Goal: Task Accomplishment & Management: Manage account settings

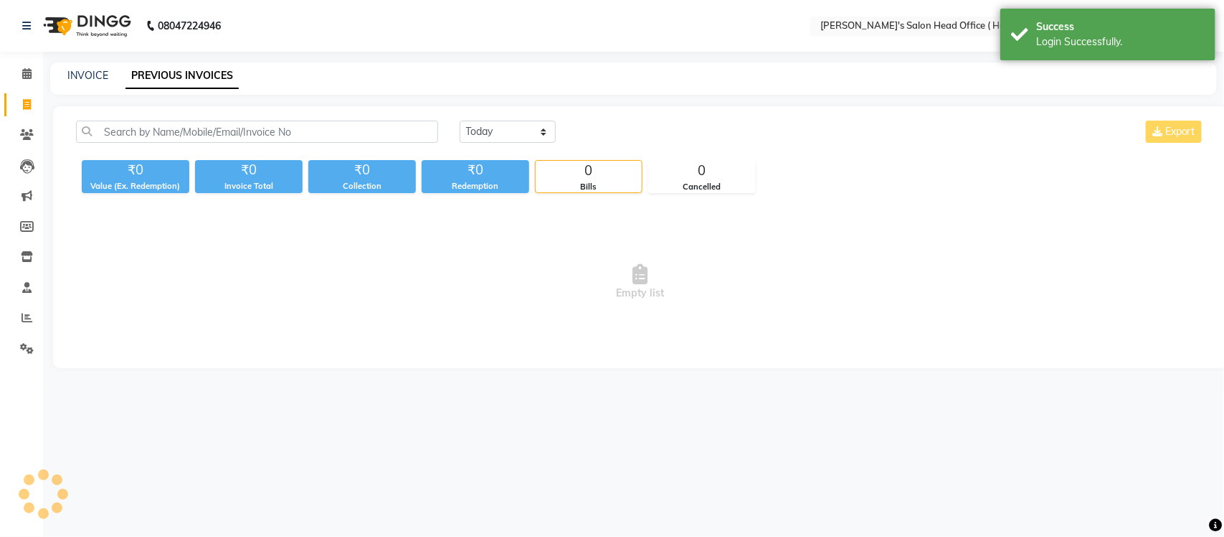
select select "en"
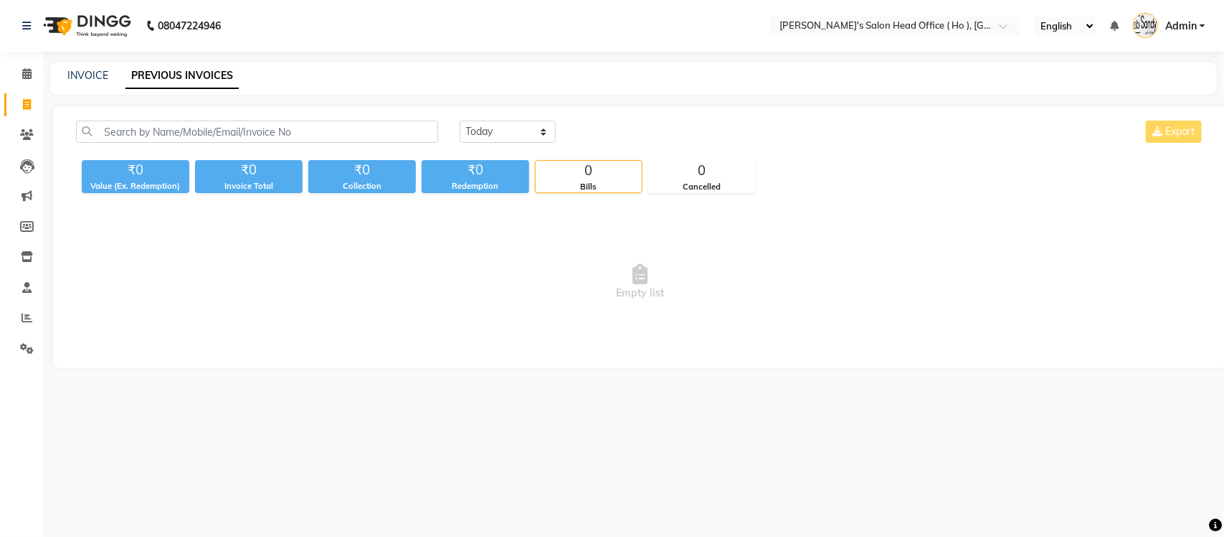
click at [967, 235] on span "Empty list" at bounding box center [640, 281] width 1129 height 143
click at [103, 69] on link "INVOICE" at bounding box center [87, 75] width 41 height 13
select select "service"
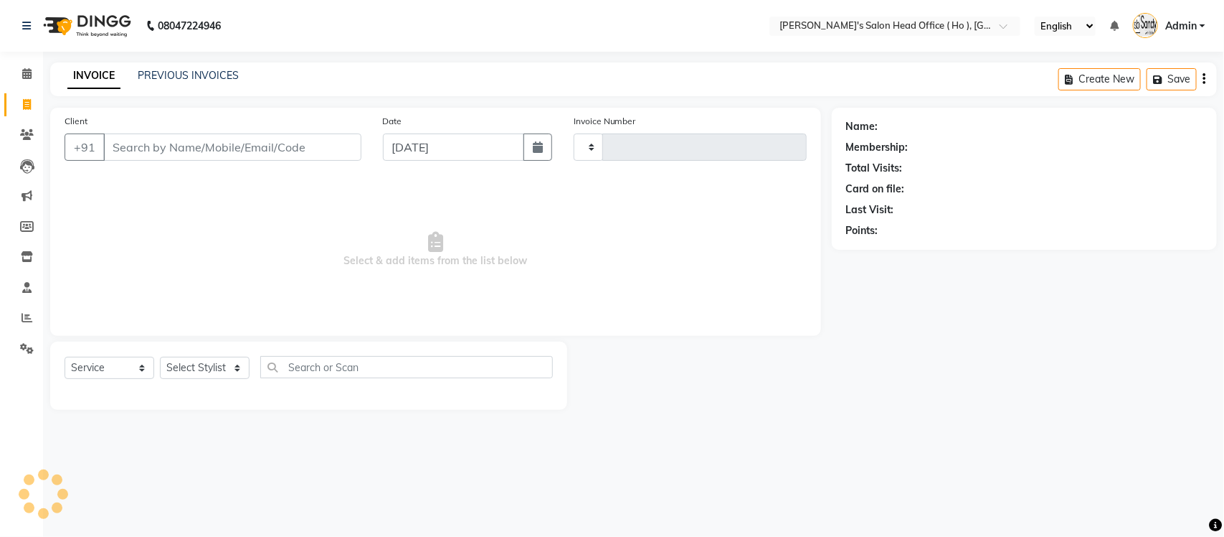
type input "0006"
select select "6981"
select select "membership"
click at [991, 202] on div "Last Visit:" at bounding box center [1024, 209] width 357 height 15
click at [207, 81] on div "PREVIOUS INVOICES" at bounding box center [188, 75] width 101 height 15
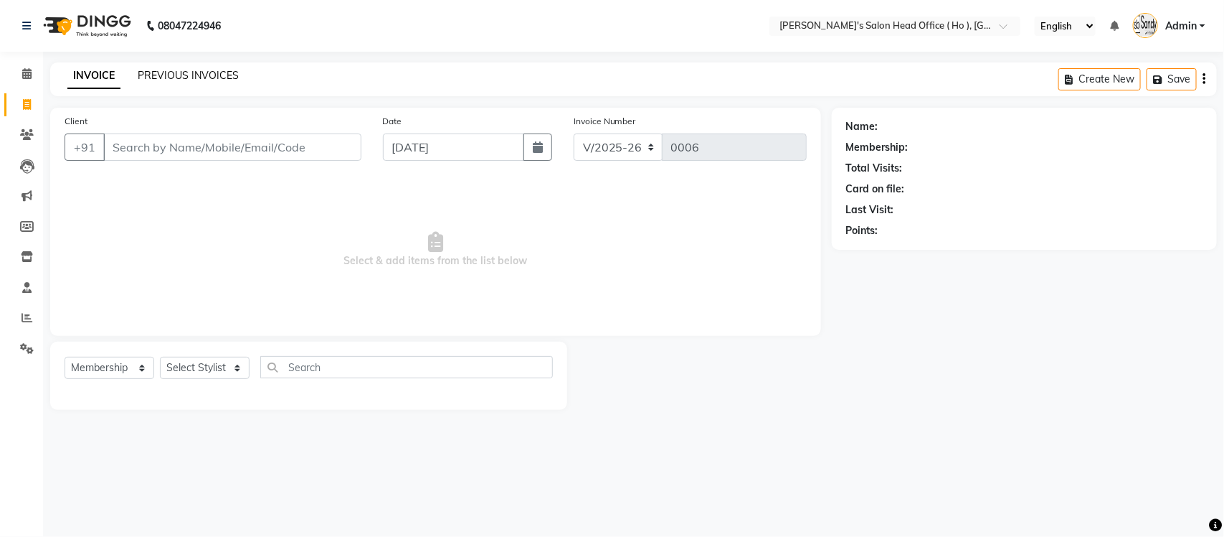
click at [208, 80] on link "PREVIOUS INVOICES" at bounding box center [188, 75] width 101 height 13
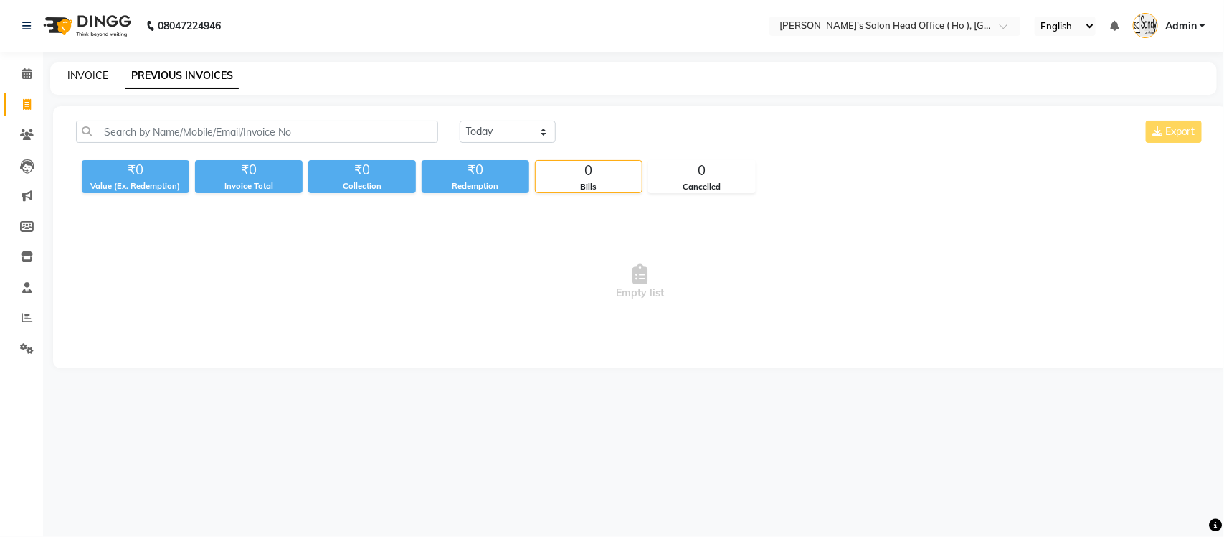
click at [72, 77] on link "INVOICE" at bounding box center [87, 75] width 41 height 13
select select "service"
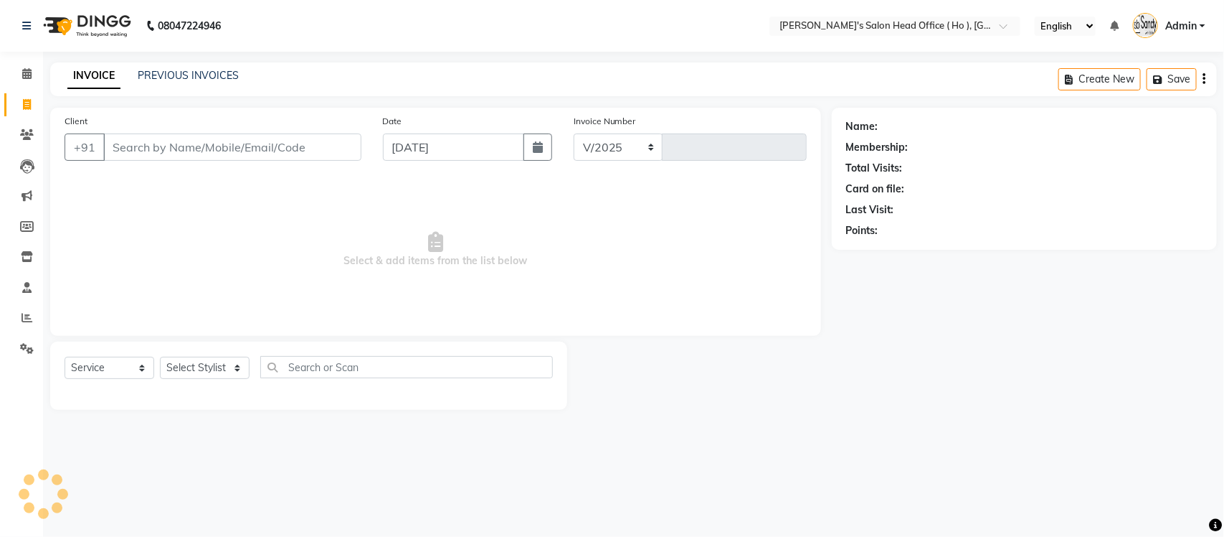
select select "6981"
type input "0006"
click at [169, 75] on link "PREVIOUS INVOICES" at bounding box center [188, 75] width 101 height 13
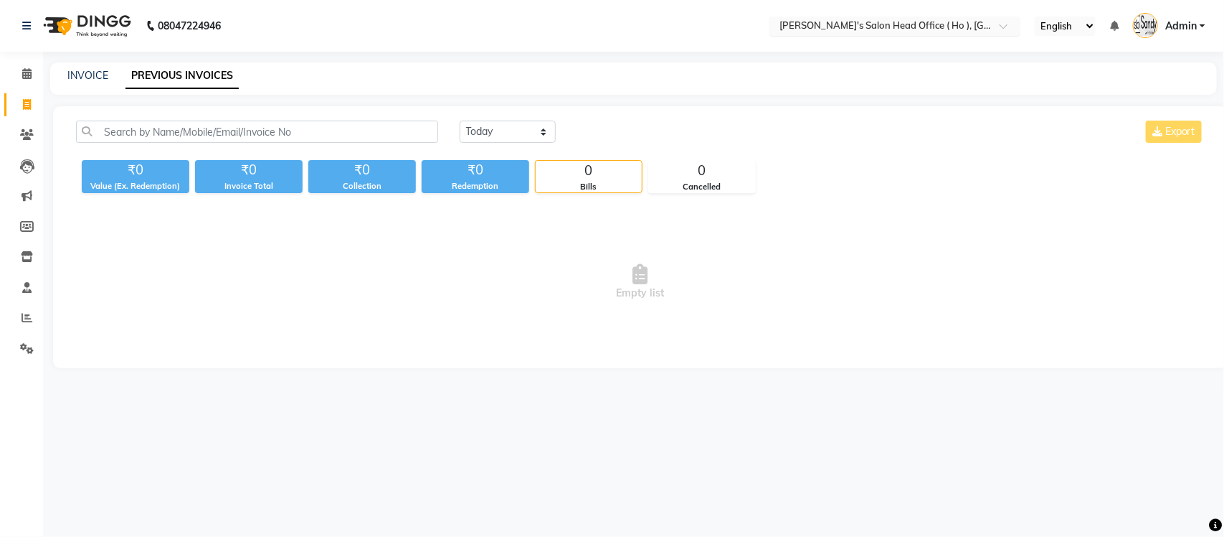
click at [877, 31] on input "text" at bounding box center [881, 27] width 208 height 14
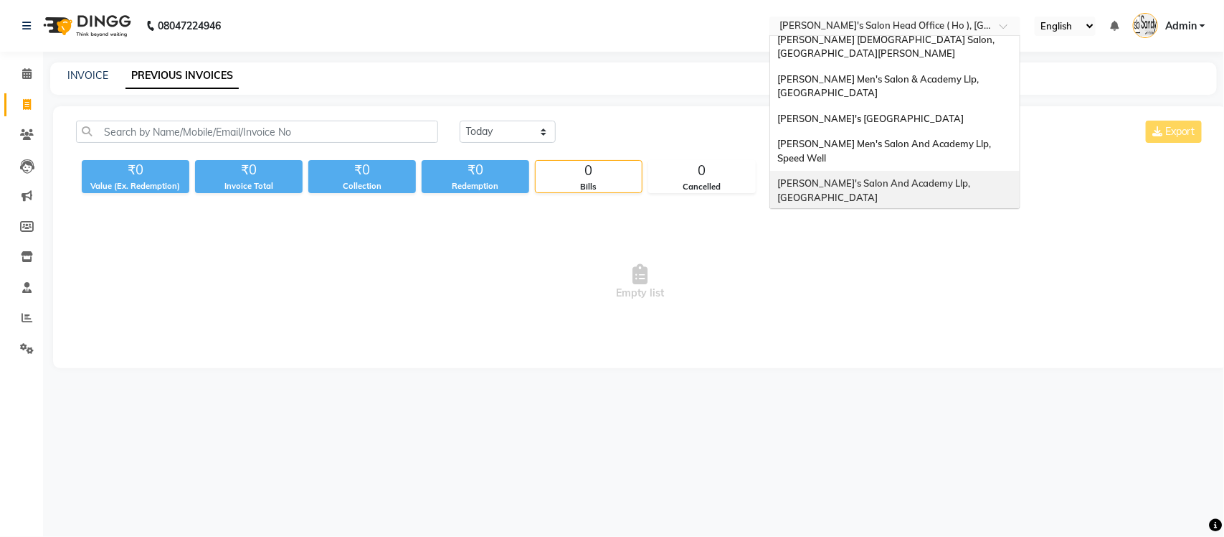
scroll to position [47, 0]
click at [902, 178] on span "[PERSON_NAME]'s Salon And Academy Llp, [GEOGRAPHIC_DATA]" at bounding box center [875, 191] width 195 height 26
click at [902, 135] on div "Today Yesterday Custom Range Export" at bounding box center [832, 132] width 745 height 22
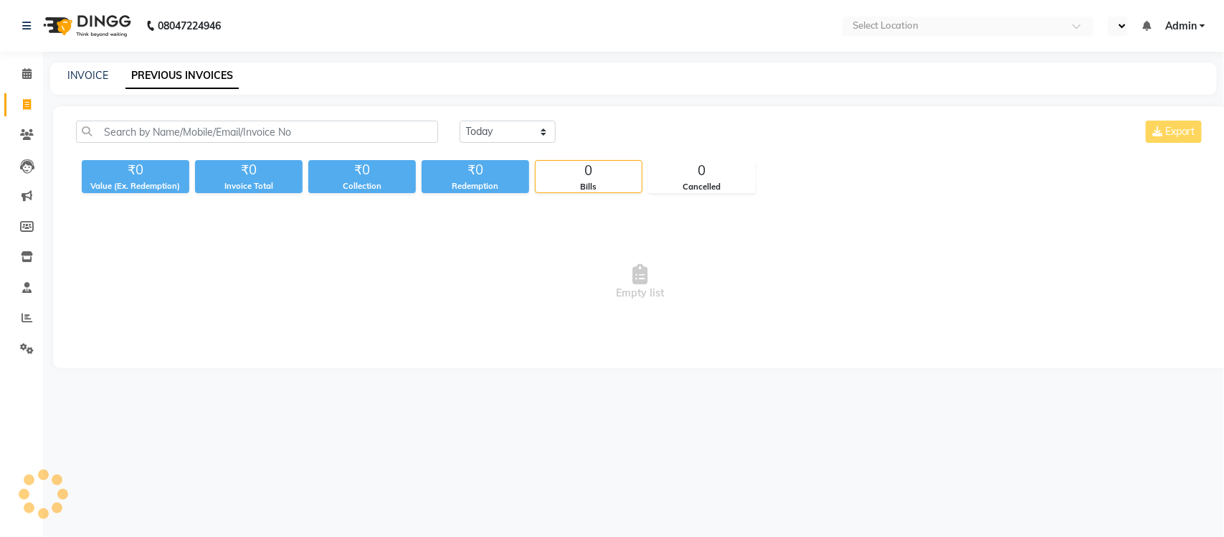
select select "en"
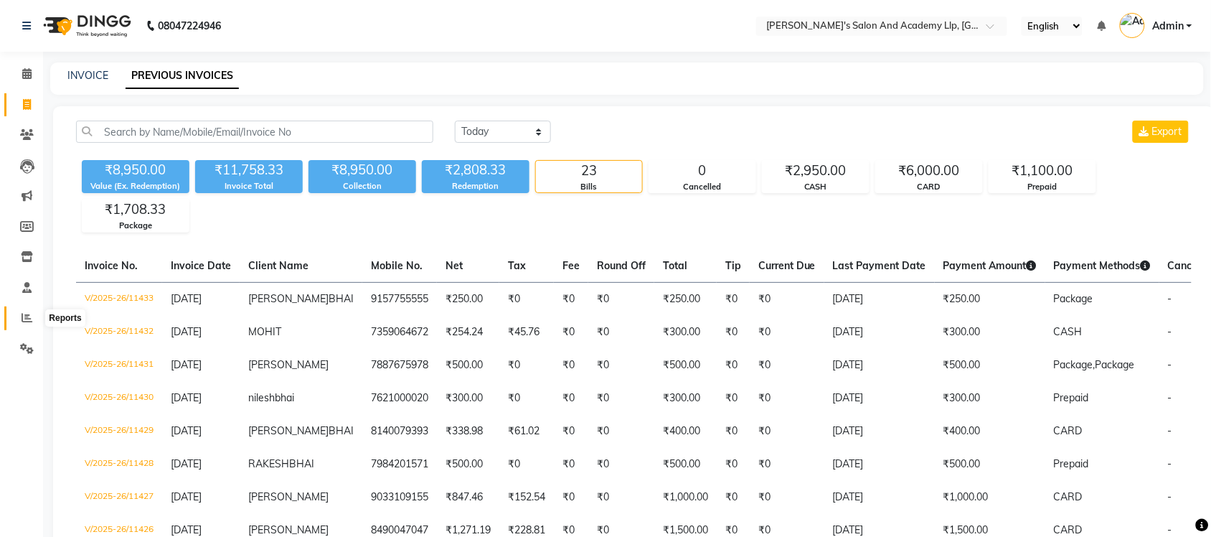
click at [25, 320] on icon at bounding box center [27, 317] width 11 height 11
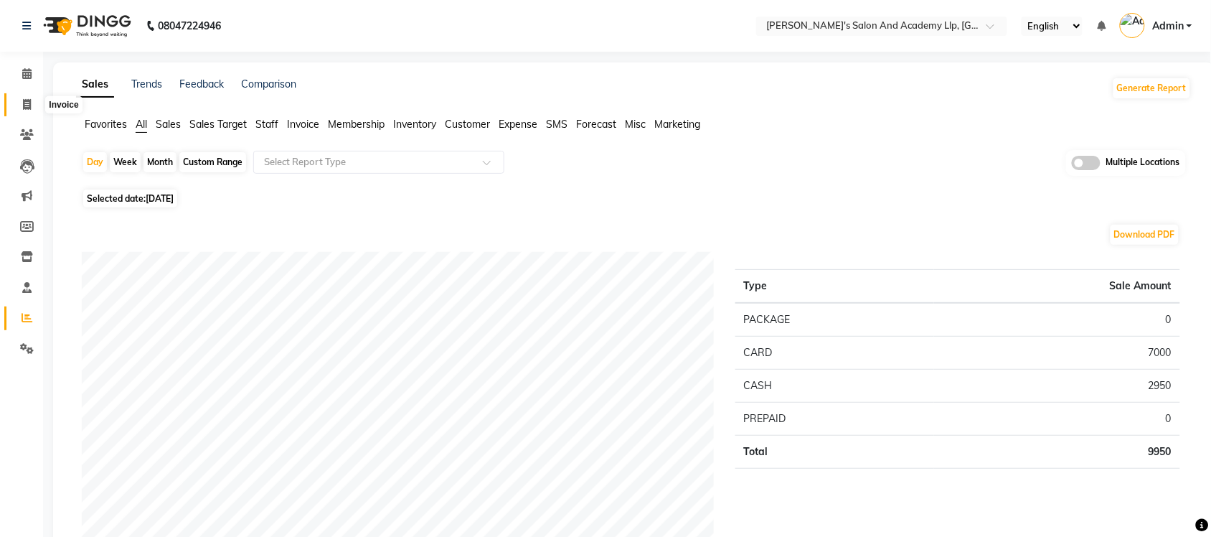
click at [27, 104] on icon at bounding box center [27, 104] width 8 height 11
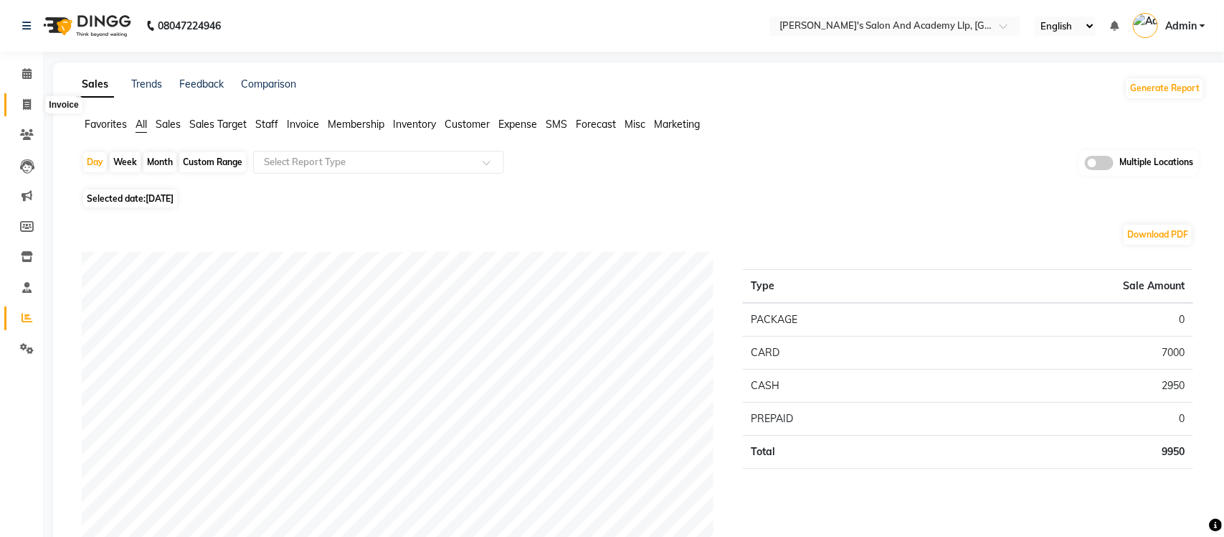
select select "service"
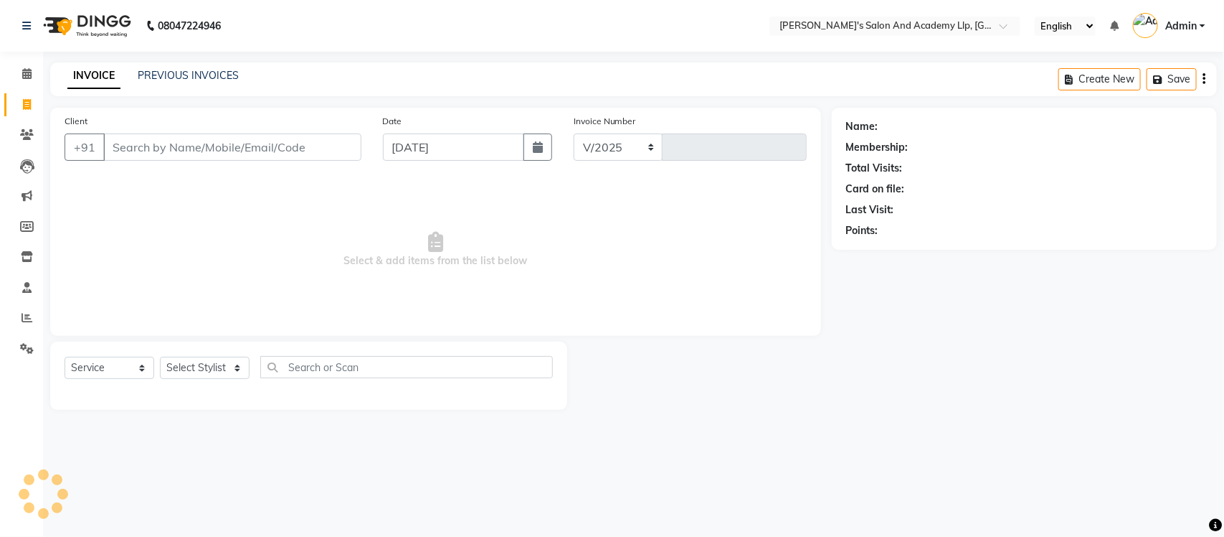
select select "6983"
type input "11435"
click at [196, 79] on link "PREVIOUS INVOICES" at bounding box center [188, 75] width 101 height 13
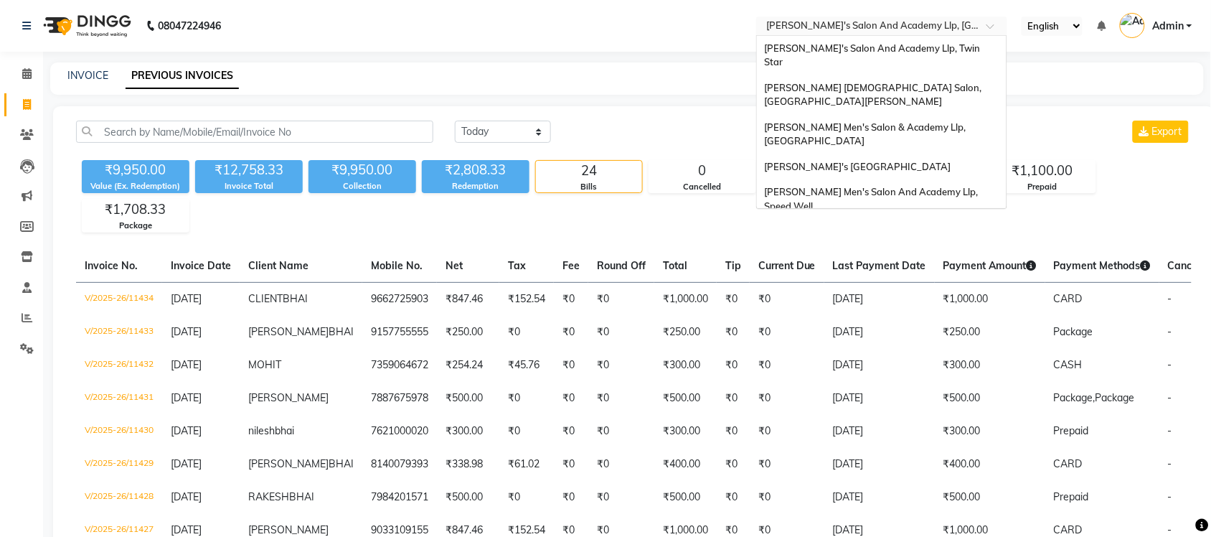
click at [901, 22] on input "text" at bounding box center [867, 27] width 208 height 14
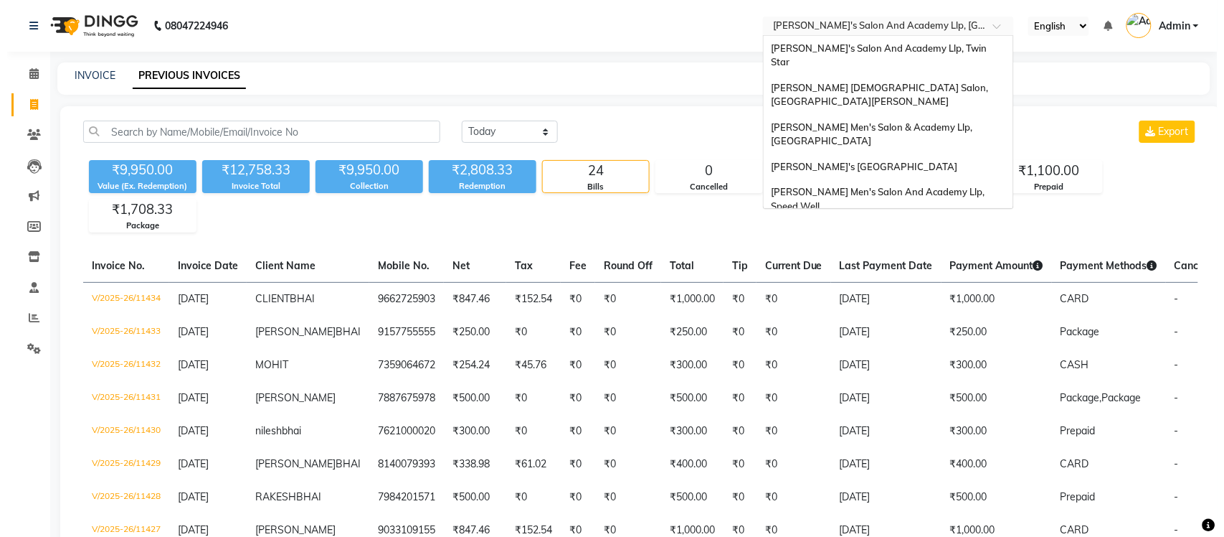
scroll to position [48, 0]
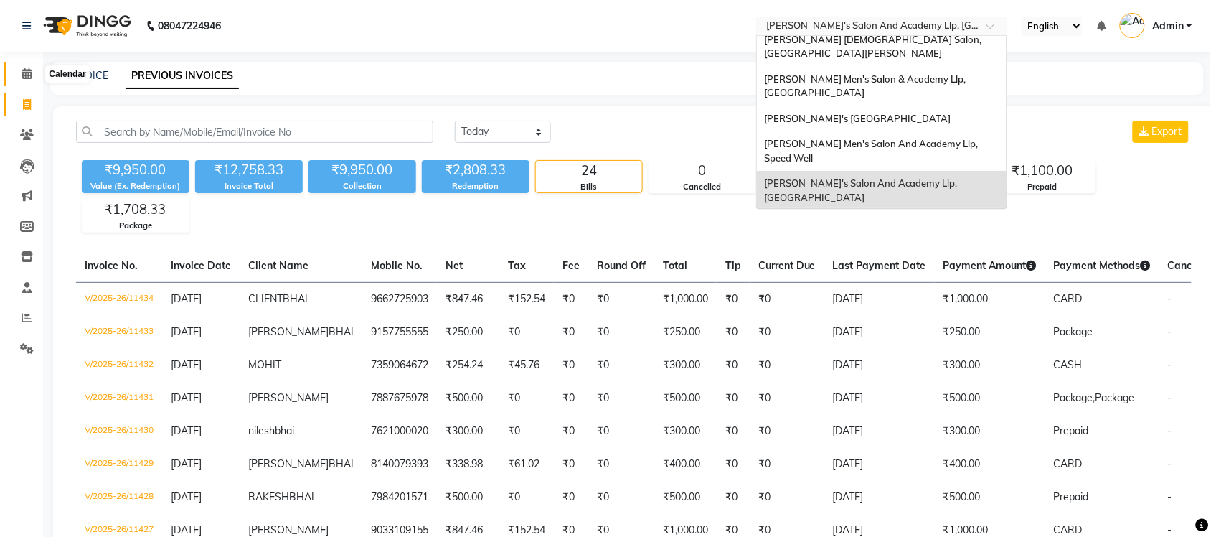
click at [23, 79] on icon at bounding box center [26, 73] width 9 height 11
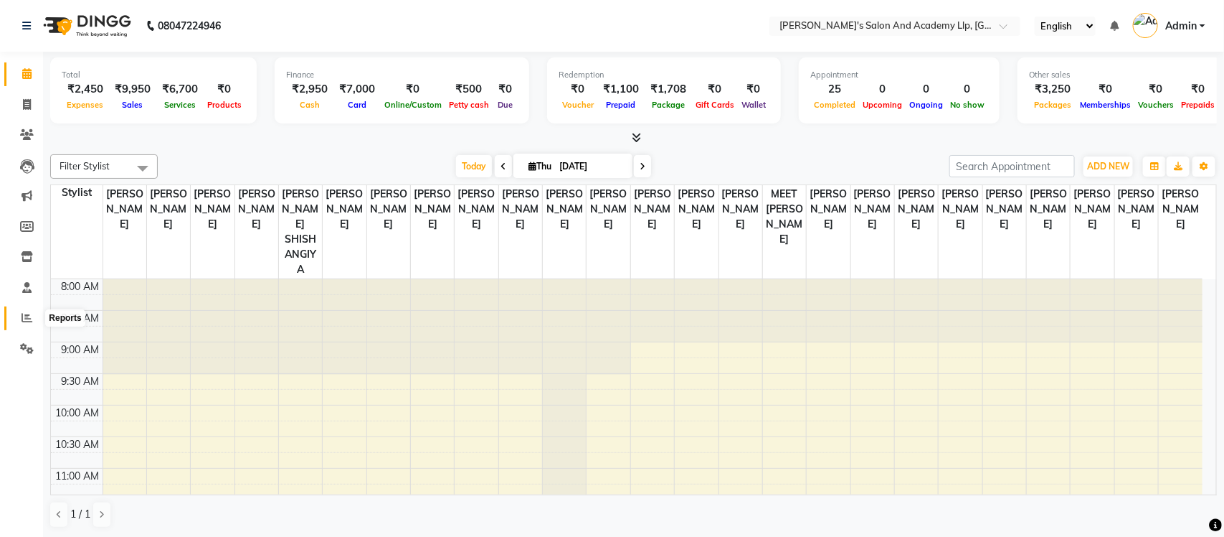
click at [24, 318] on icon at bounding box center [27, 317] width 11 height 11
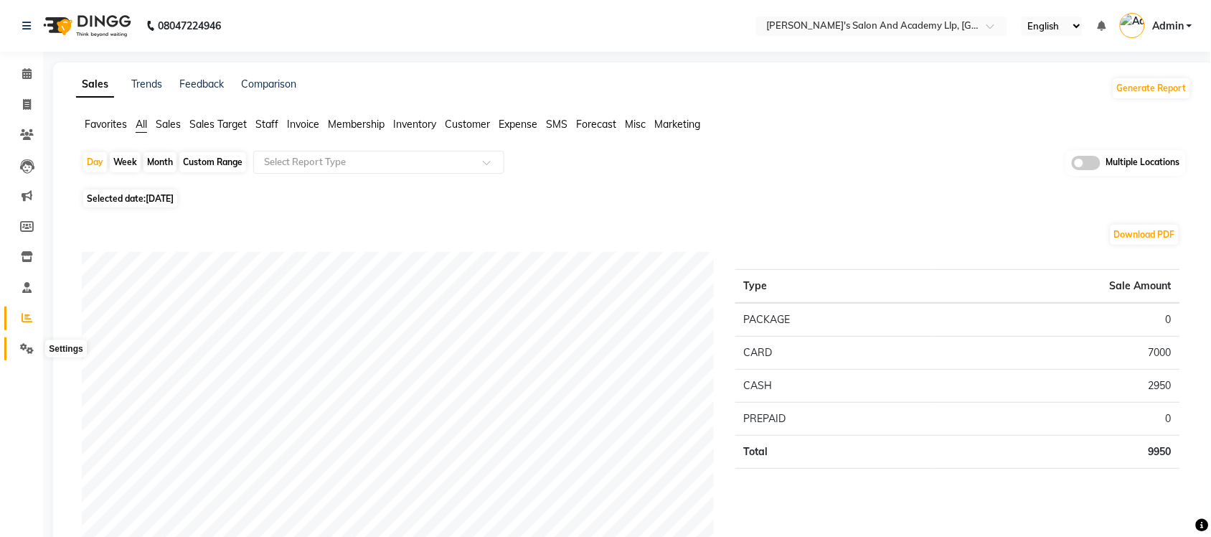
click at [27, 355] on span at bounding box center [26, 349] width 25 height 16
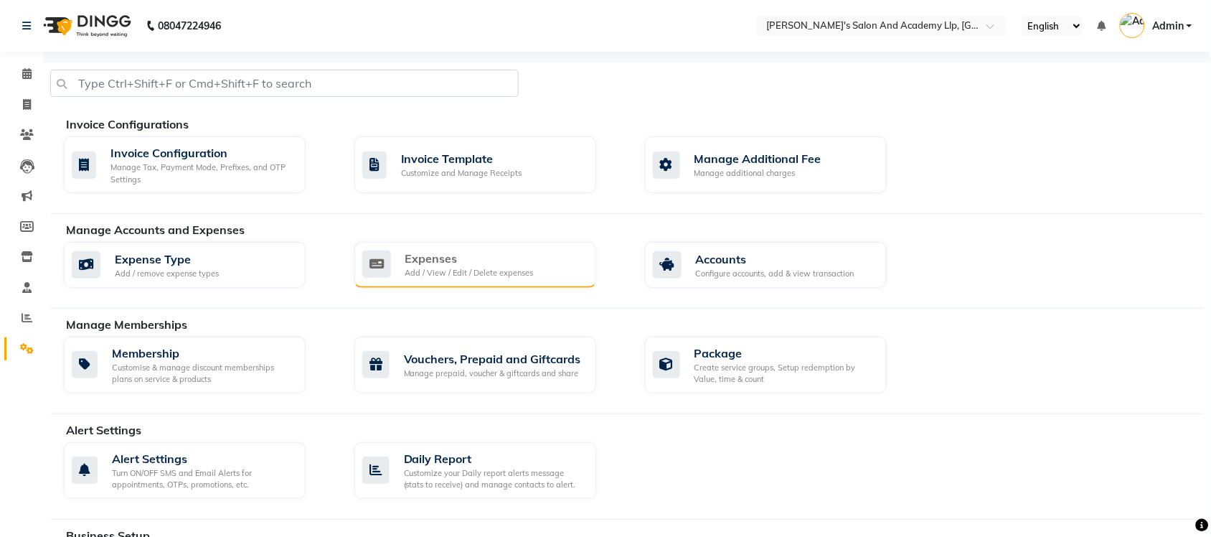
click at [431, 273] on div "Add / View / Edit / Delete expenses" at bounding box center [469, 273] width 128 height 12
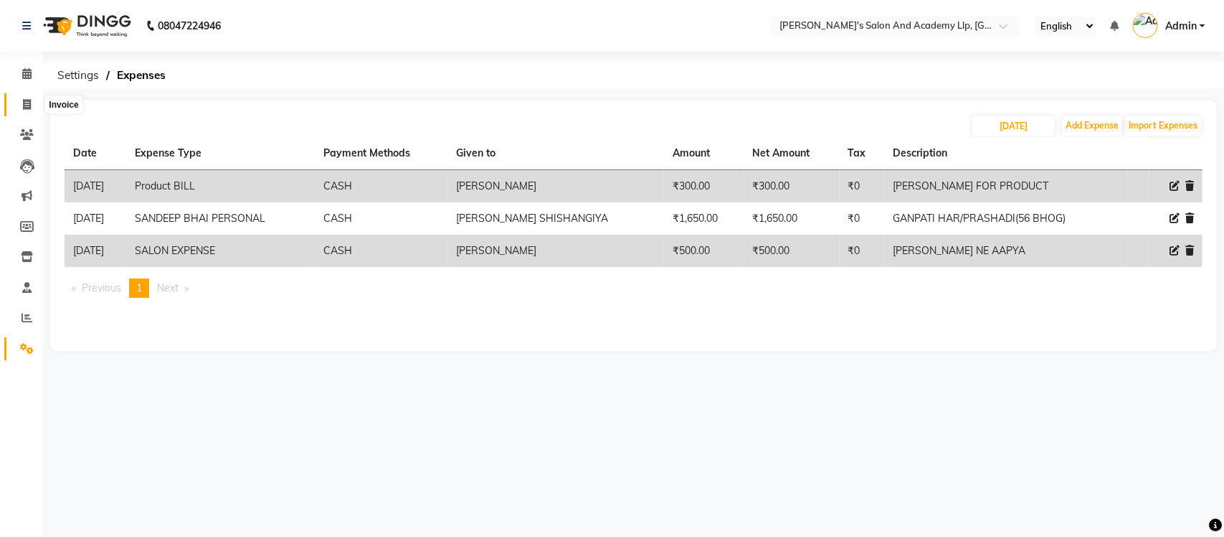
click at [34, 103] on span at bounding box center [26, 105] width 25 height 16
select select "service"
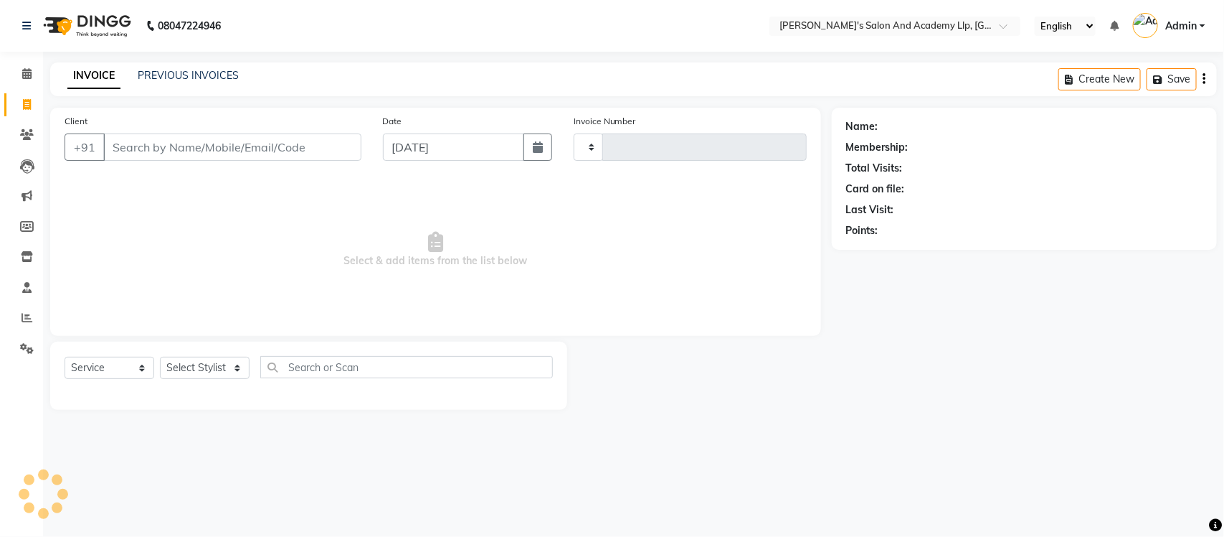
type input "11435"
select select "6983"
click at [172, 80] on link "PREVIOUS INVOICES" at bounding box center [188, 75] width 101 height 13
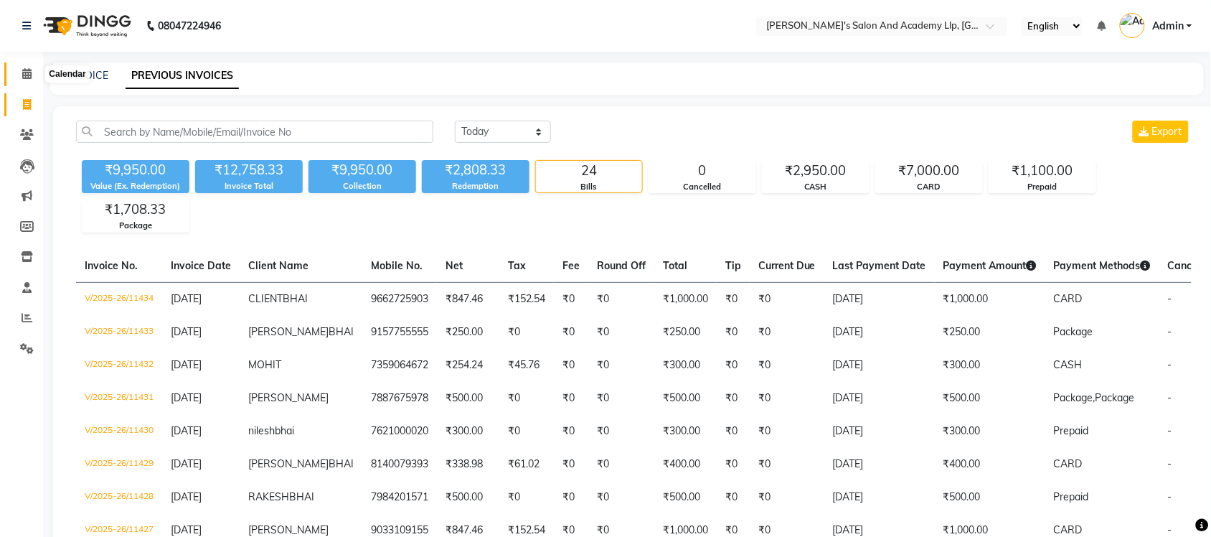
click at [15, 72] on span at bounding box center [26, 74] width 25 height 16
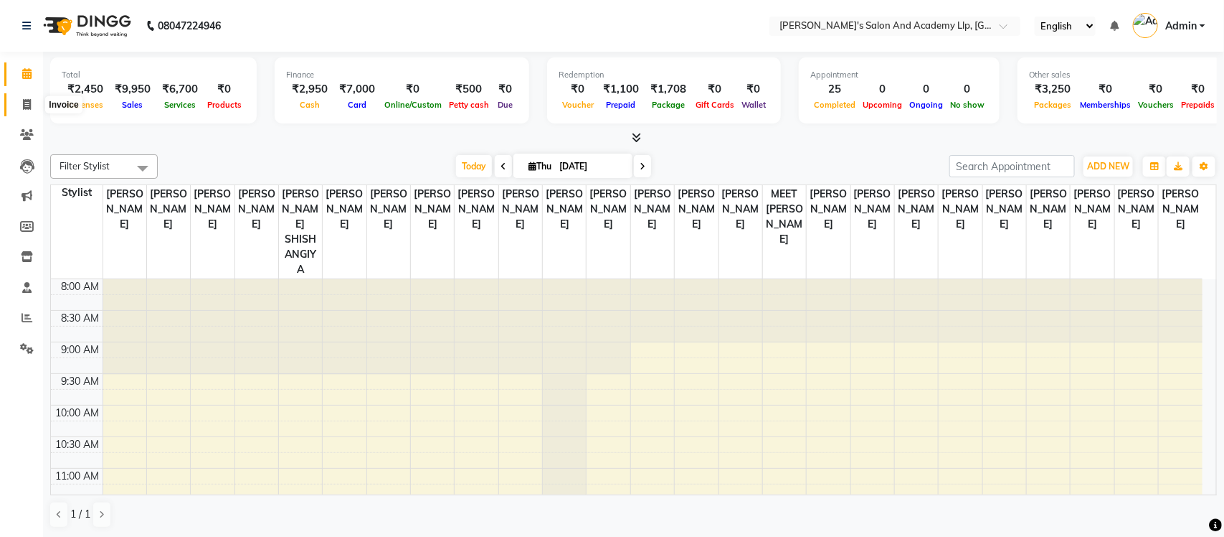
click at [29, 105] on icon at bounding box center [27, 104] width 8 height 11
select select "service"
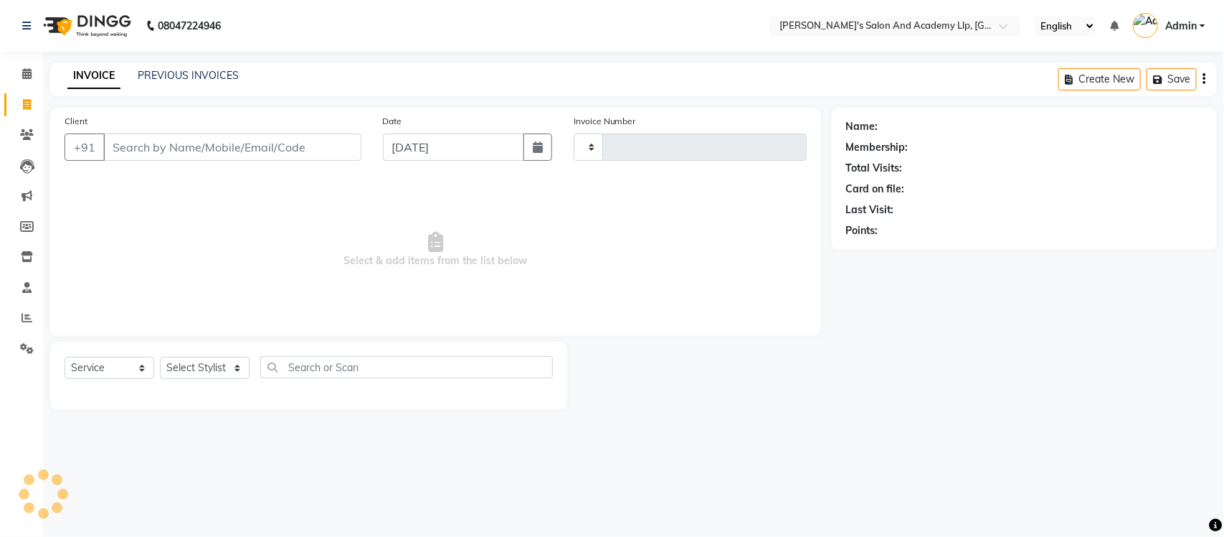
type input "11435"
select select "6983"
select select "membership"
click at [225, 77] on link "PREVIOUS INVOICES" at bounding box center [188, 75] width 101 height 13
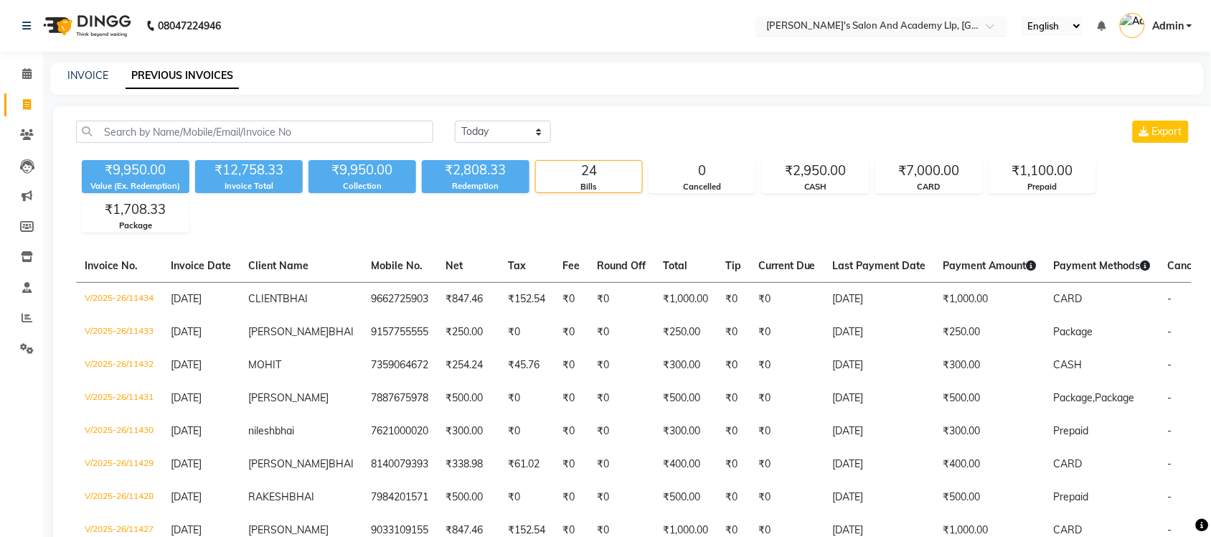
click at [936, 22] on input "text" at bounding box center [867, 27] width 208 height 14
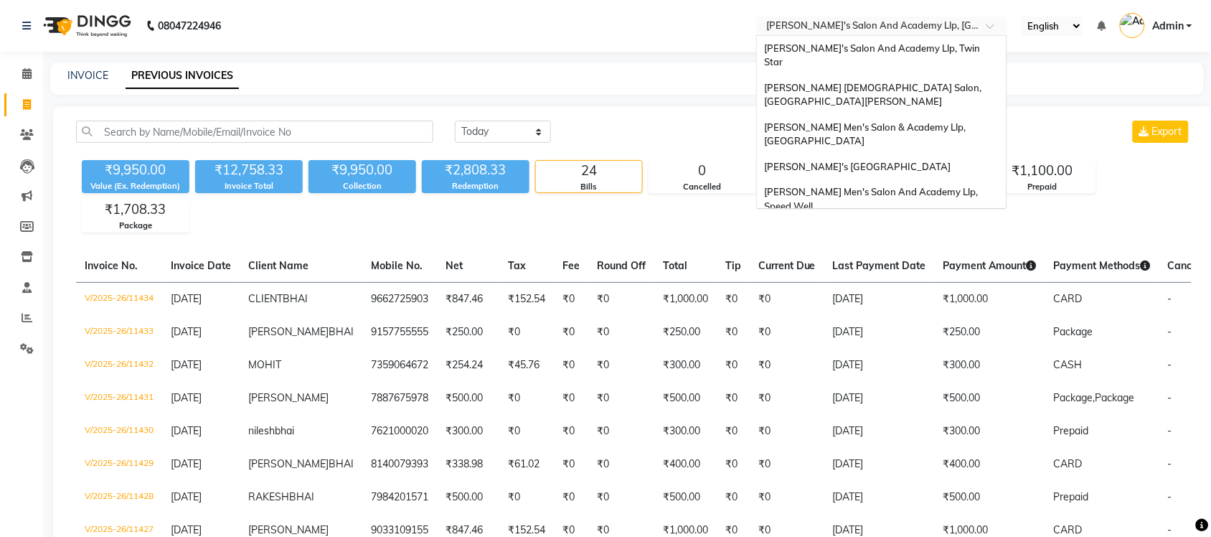
scroll to position [48, 0]
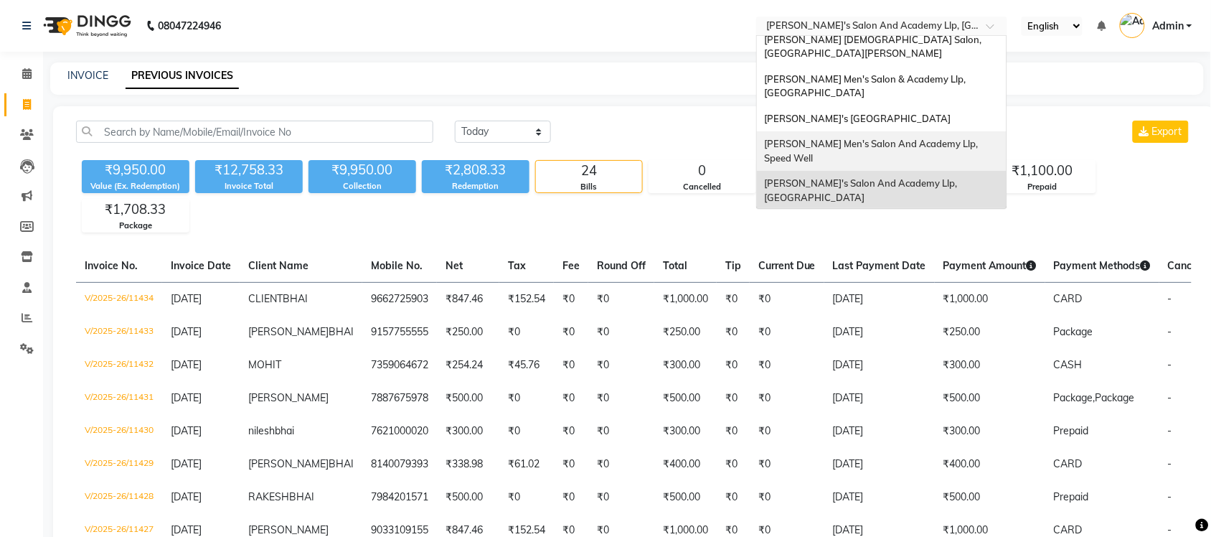
click at [922, 138] on span "[PERSON_NAME] Men's Salon And Academy Llp, Speed Well" at bounding box center [872, 151] width 216 height 26
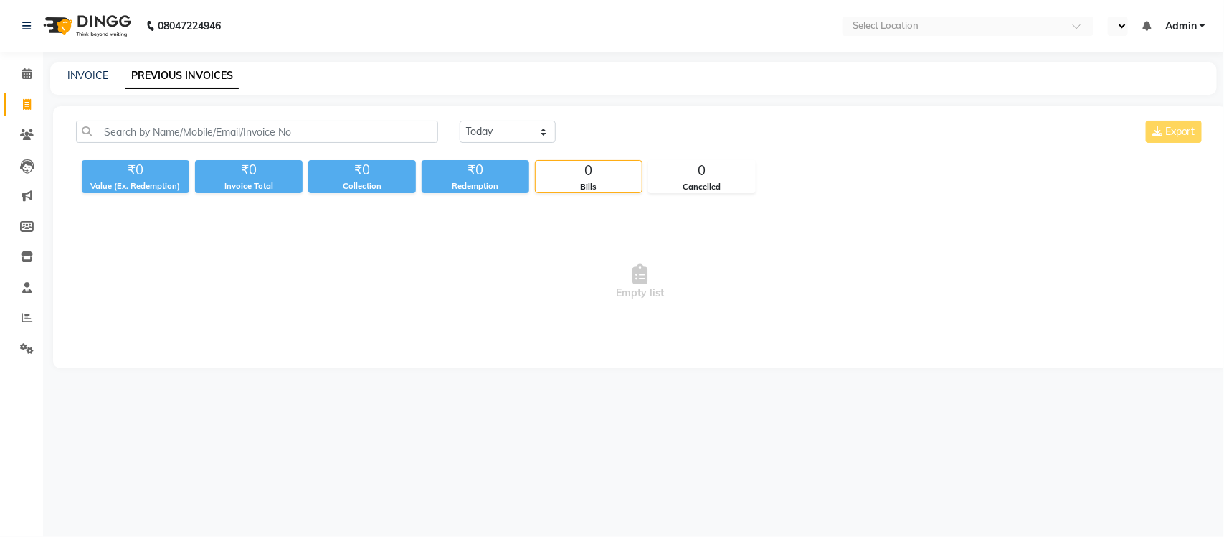
select select "en"
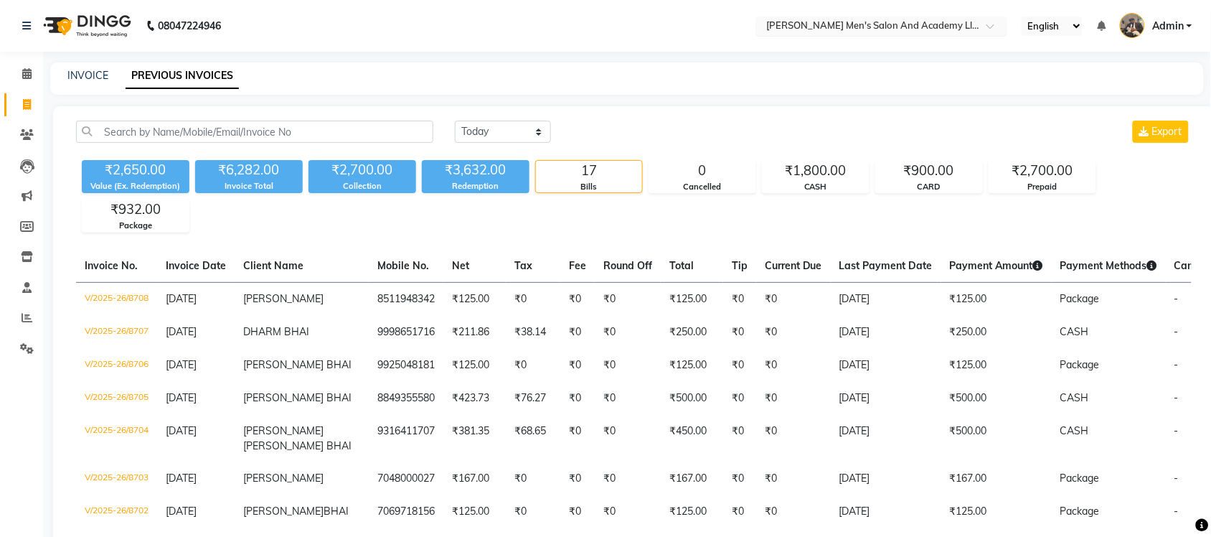
click at [941, 27] on input "text" at bounding box center [867, 27] width 208 height 14
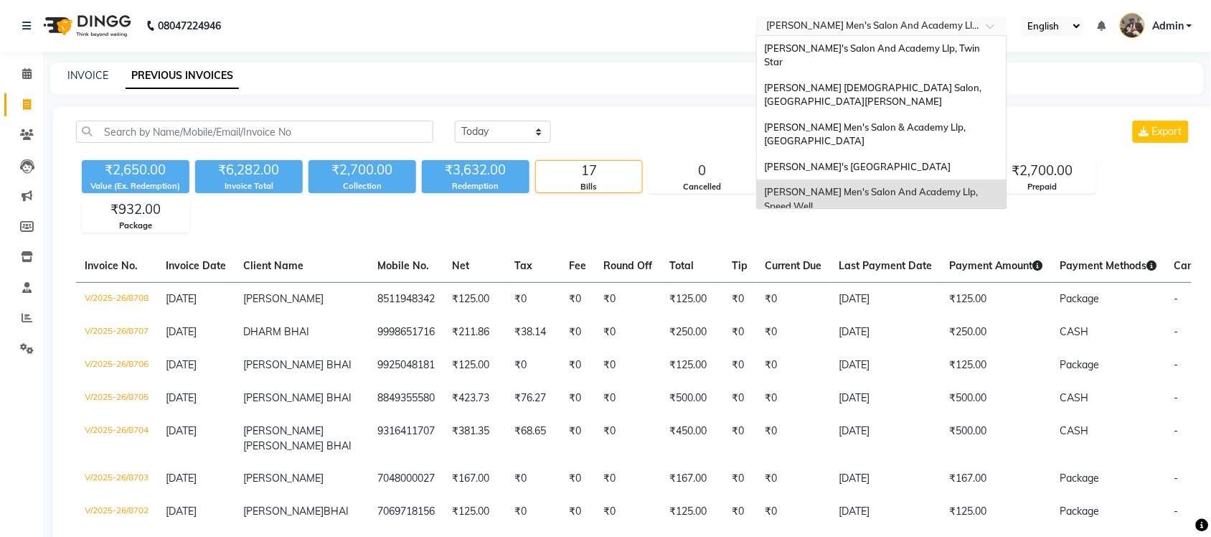
click at [898, 225] on span "[PERSON_NAME]'s Salon And Academy Llp, [GEOGRAPHIC_DATA]" at bounding box center [861, 238] width 195 height 26
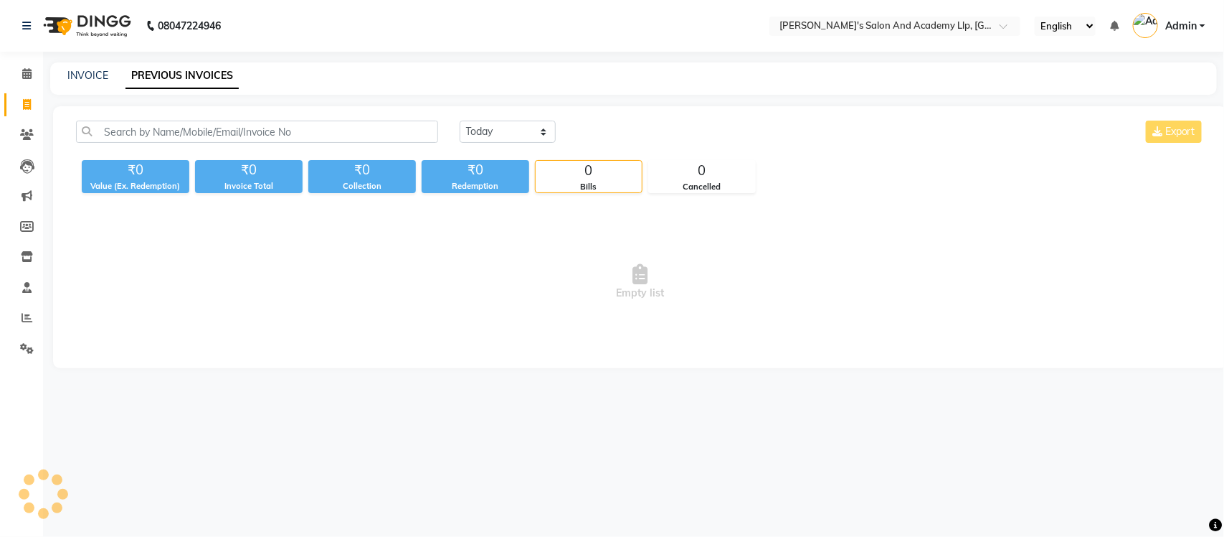
select select "en"
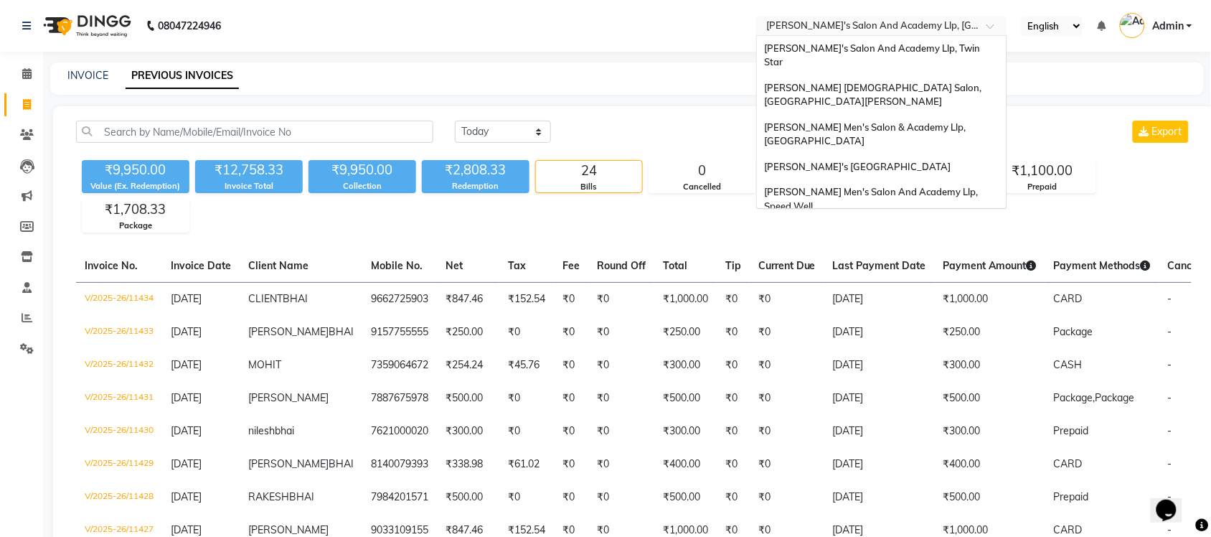
click at [919, 22] on input "text" at bounding box center [867, 27] width 208 height 14
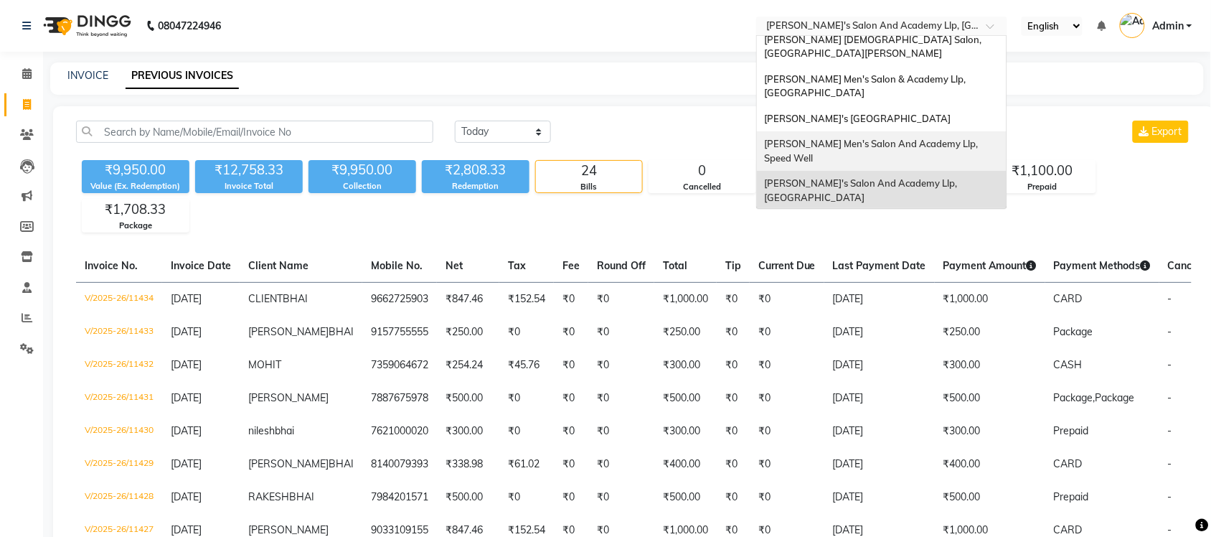
click at [956, 138] on span "[PERSON_NAME] Men's Salon And Academy Llp, Speed Well" at bounding box center [872, 151] width 216 height 26
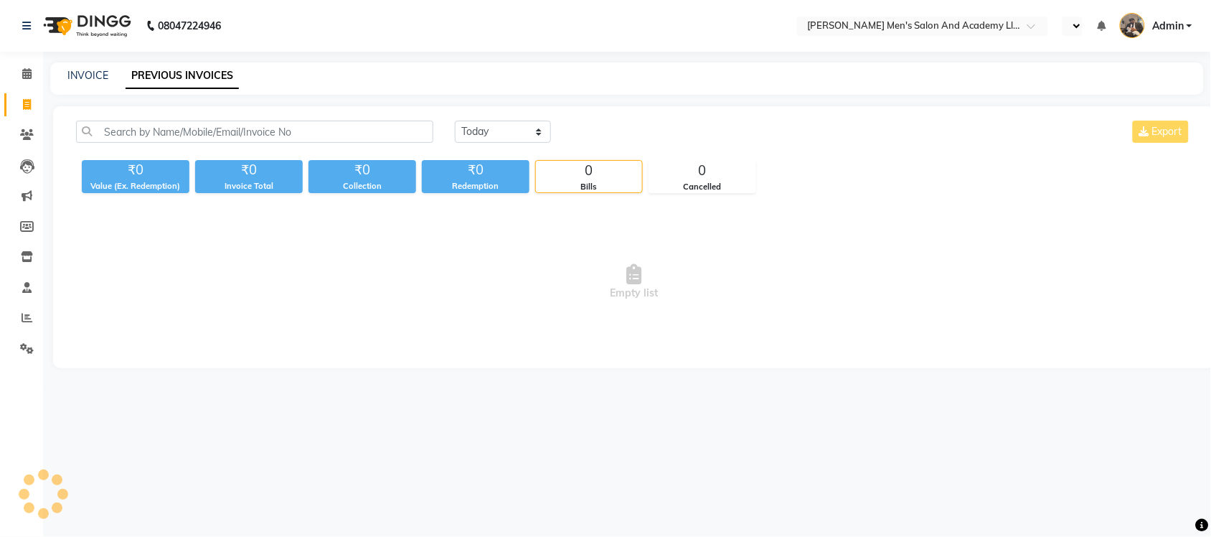
select select "en"
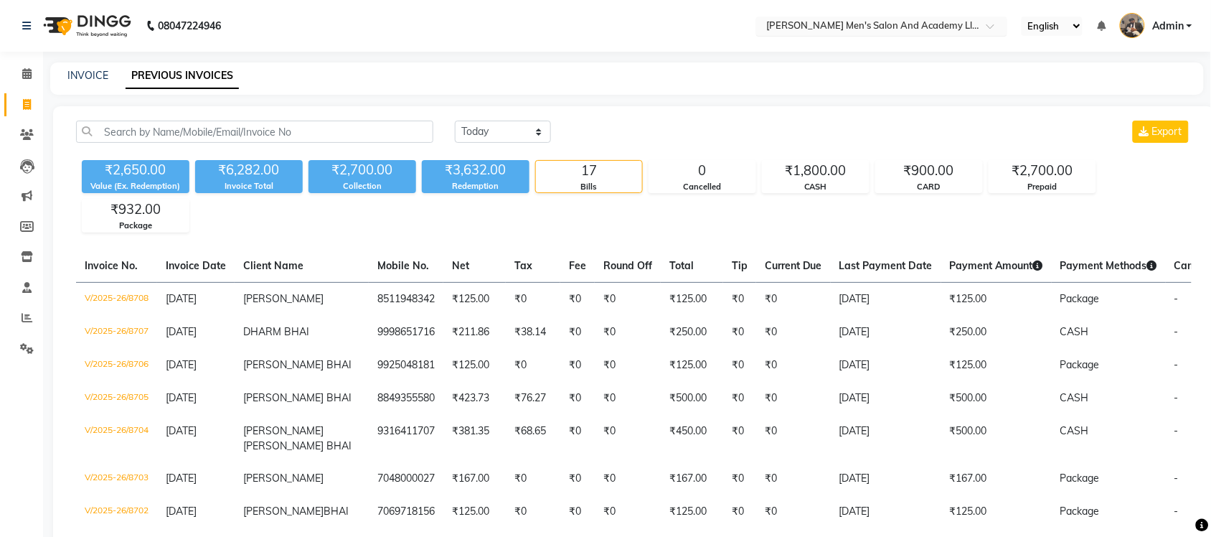
click at [931, 16] on div "Select Location × Sandy Men's Salon And Academy Llp, Speed Well" at bounding box center [881, 25] width 251 height 19
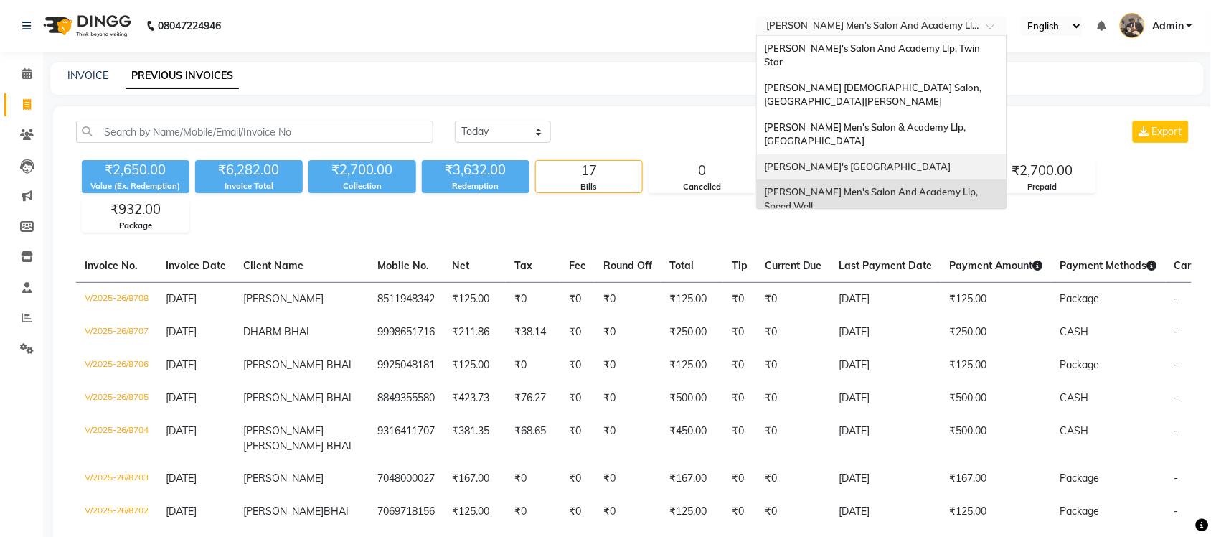
click at [940, 154] on div "[PERSON_NAME]'s [GEOGRAPHIC_DATA]" at bounding box center [882, 167] width 250 height 26
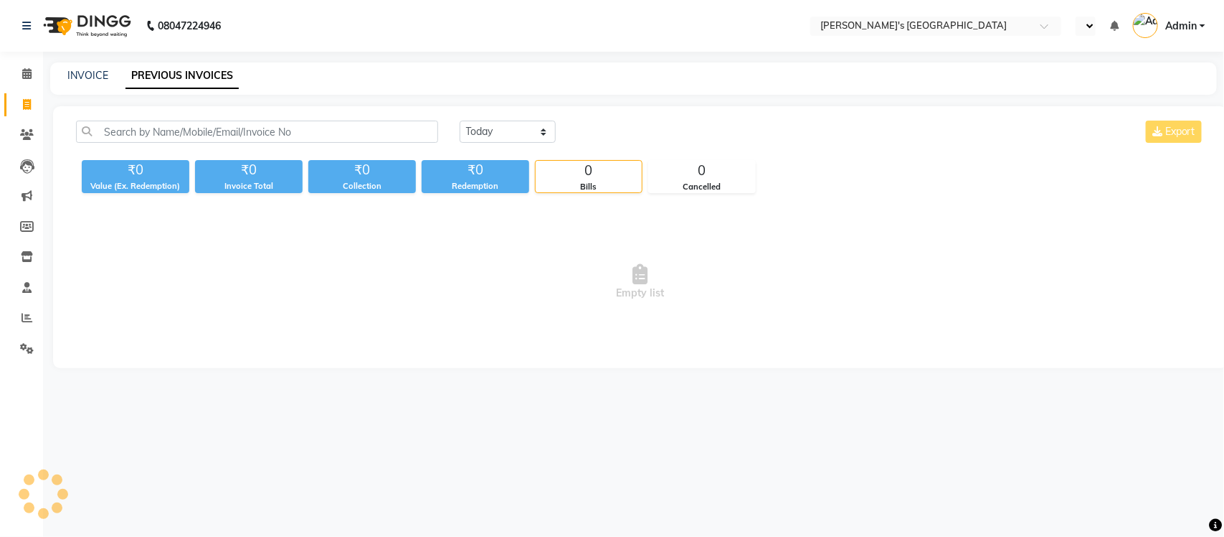
select select "en"
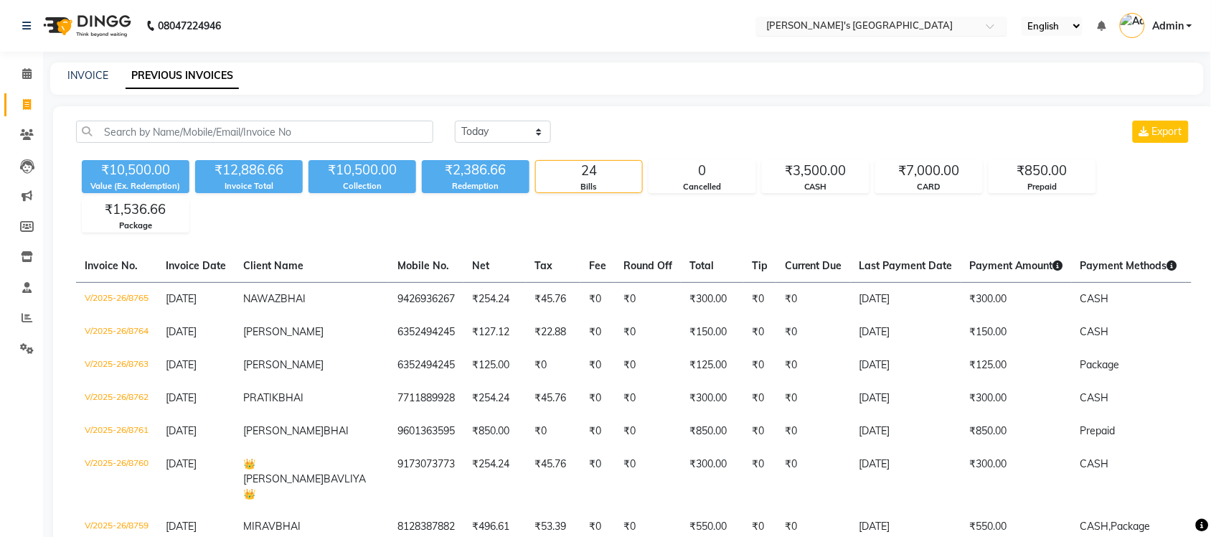
click at [920, 20] on input "text" at bounding box center [867, 27] width 208 height 14
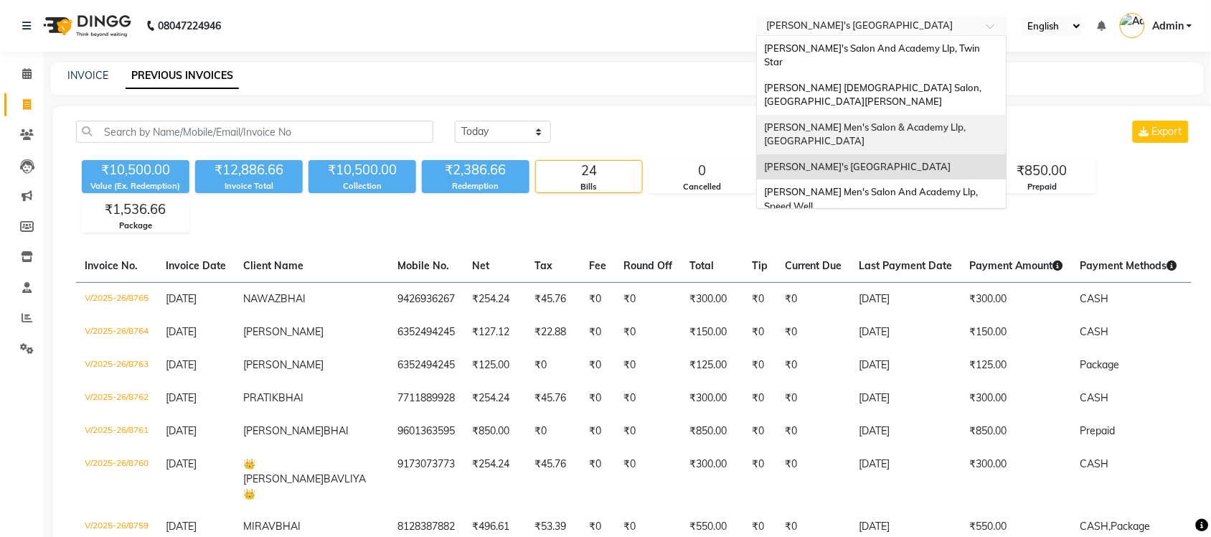
click at [934, 121] on span "[PERSON_NAME] Men's Salon & Academy Llp, [GEOGRAPHIC_DATA]" at bounding box center [866, 134] width 204 height 26
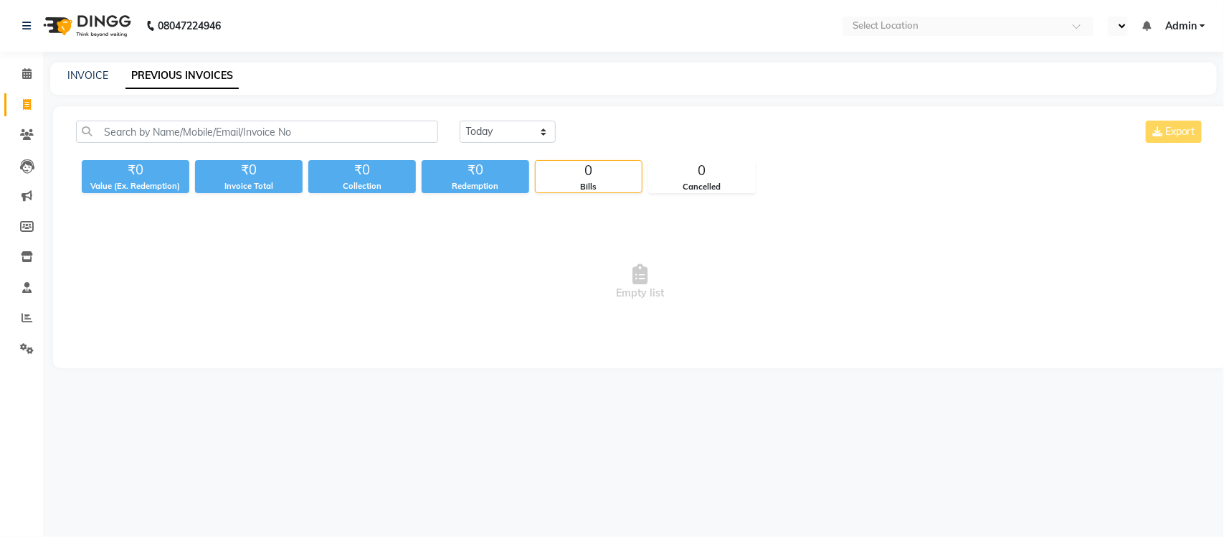
select select "en"
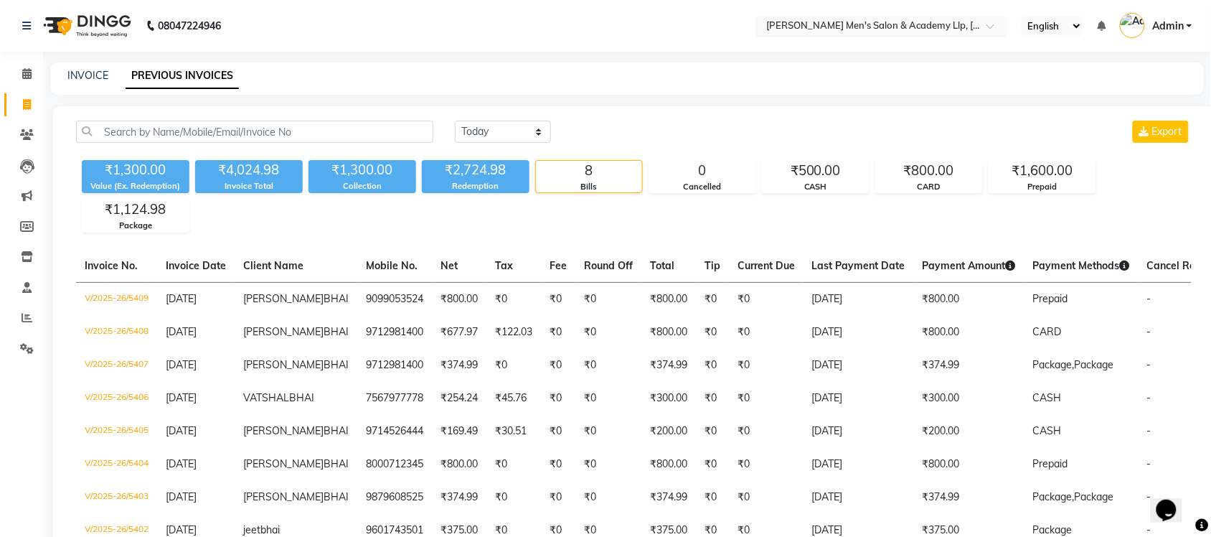
click at [959, 24] on input "text" at bounding box center [867, 27] width 208 height 14
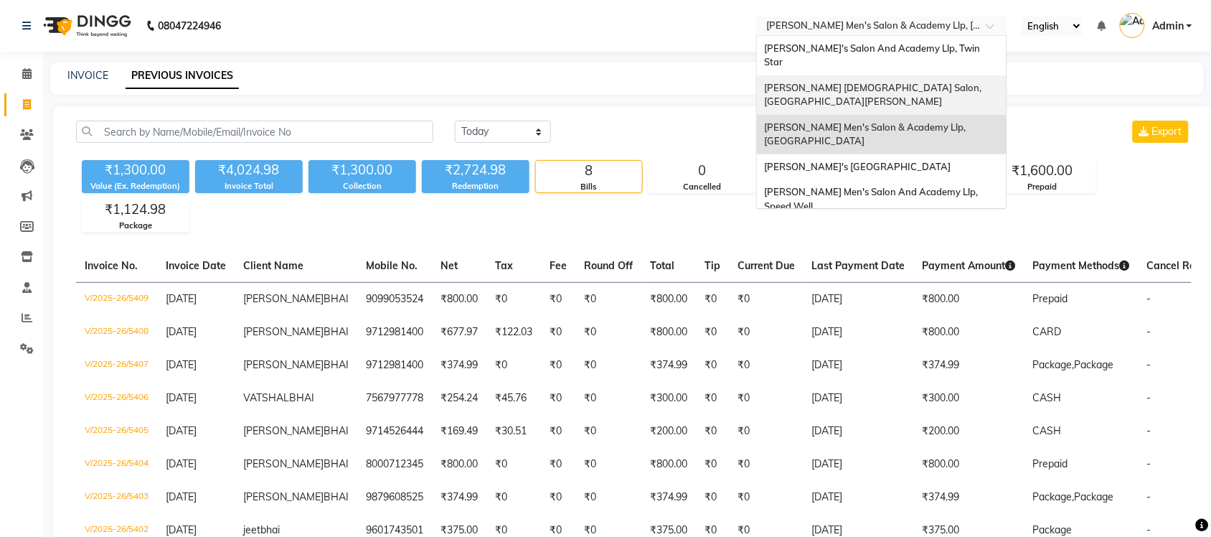
click at [930, 80] on div "[PERSON_NAME] [DEMOGRAPHIC_DATA] Salon, [GEOGRAPHIC_DATA][PERSON_NAME]" at bounding box center [882, 94] width 250 height 39
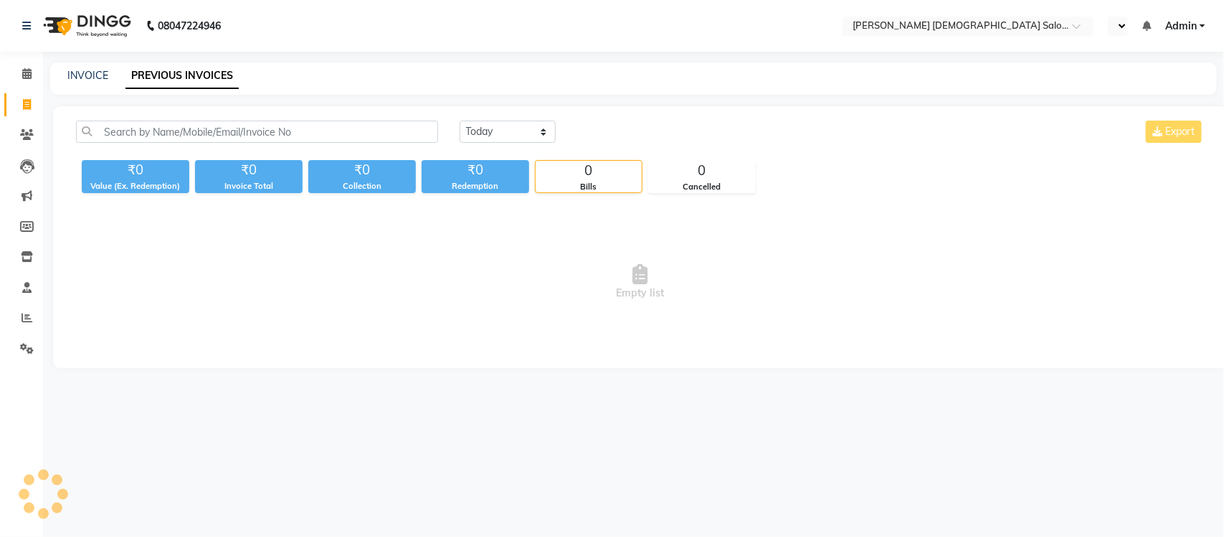
select select "en"
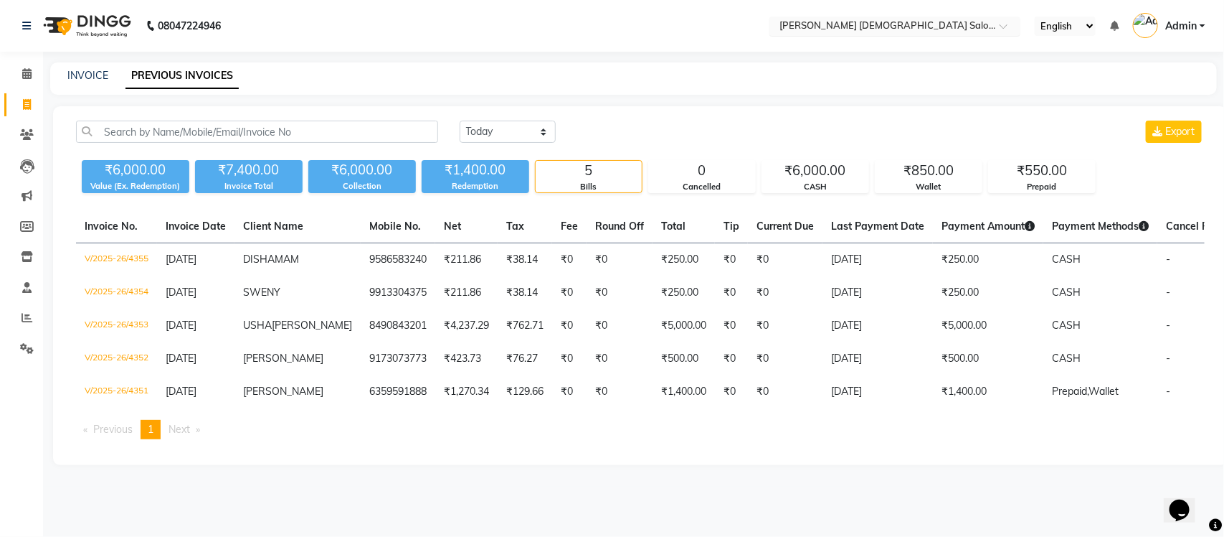
click at [934, 29] on input "text" at bounding box center [881, 27] width 208 height 14
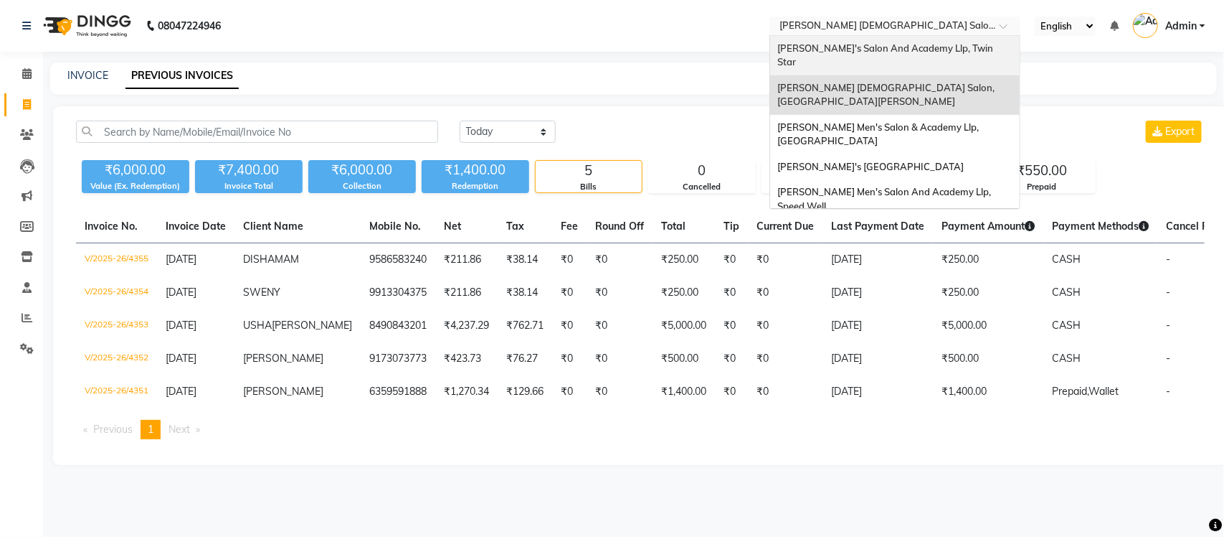
click at [933, 41] on div "[PERSON_NAME]'s Salon And Academy Llp, Twin Star" at bounding box center [895, 55] width 250 height 39
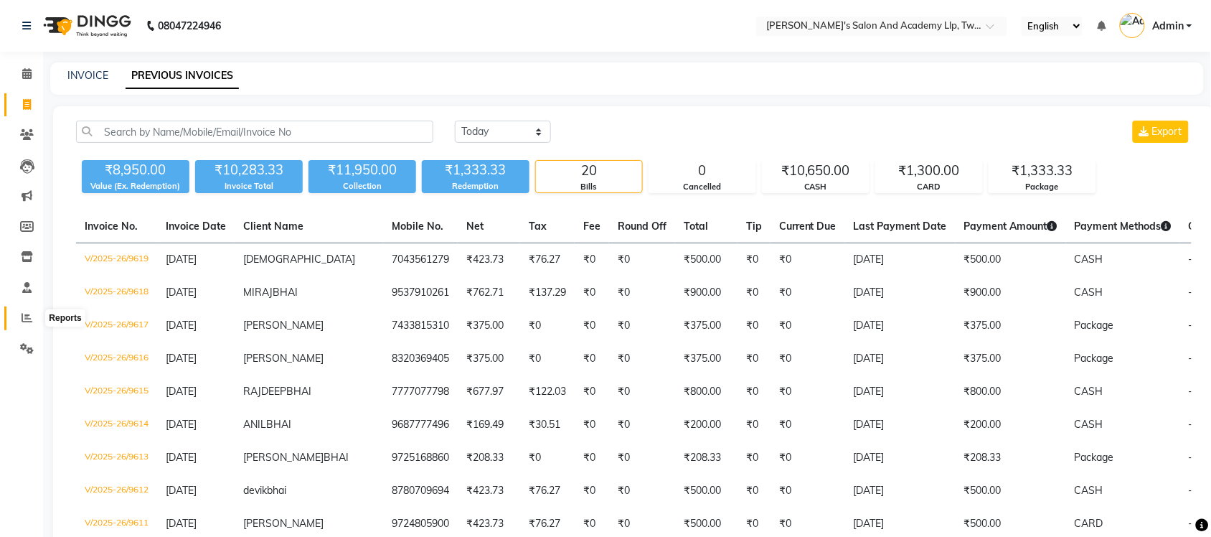
drag, startPoint x: 23, startPoint y: 316, endPoint x: 38, endPoint y: 308, distance: 16.7
click at [23, 316] on icon at bounding box center [27, 317] width 11 height 11
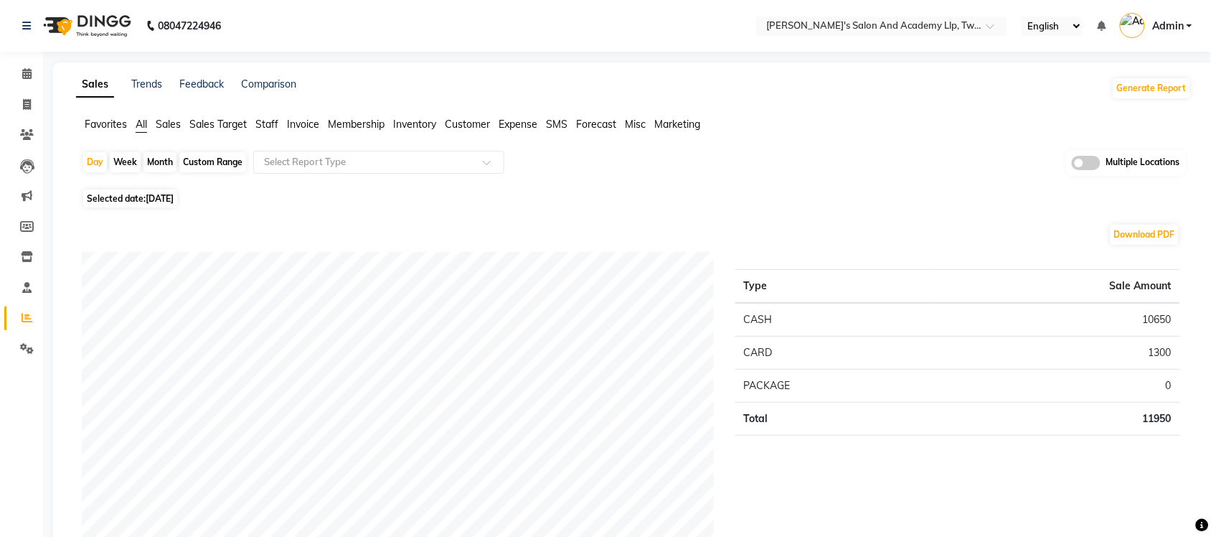
click at [1087, 166] on span at bounding box center [1086, 163] width 29 height 14
click at [1072, 165] on input "checkbox" at bounding box center [1072, 165] width 0 height 0
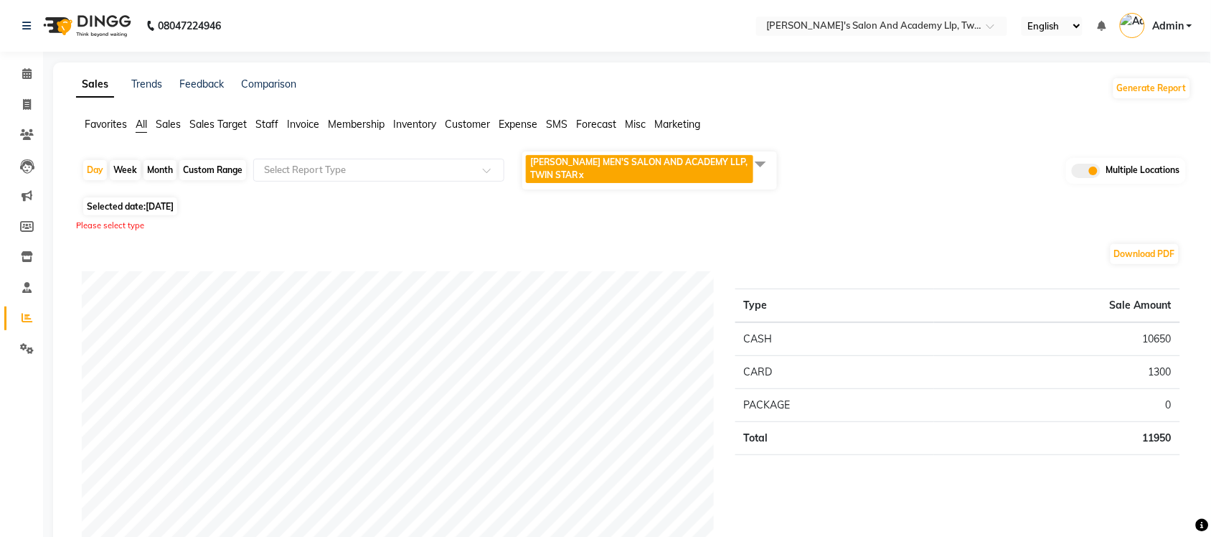
click at [765, 169] on span at bounding box center [760, 163] width 29 height 27
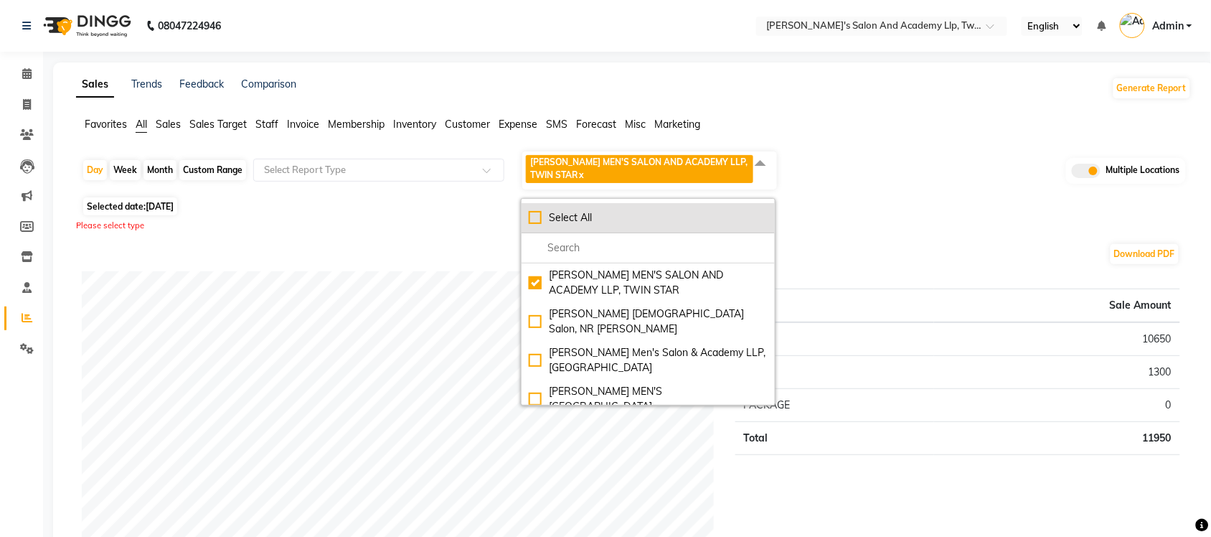
click at [538, 223] on div "Select All" at bounding box center [648, 217] width 239 height 15
checkbox input "true"
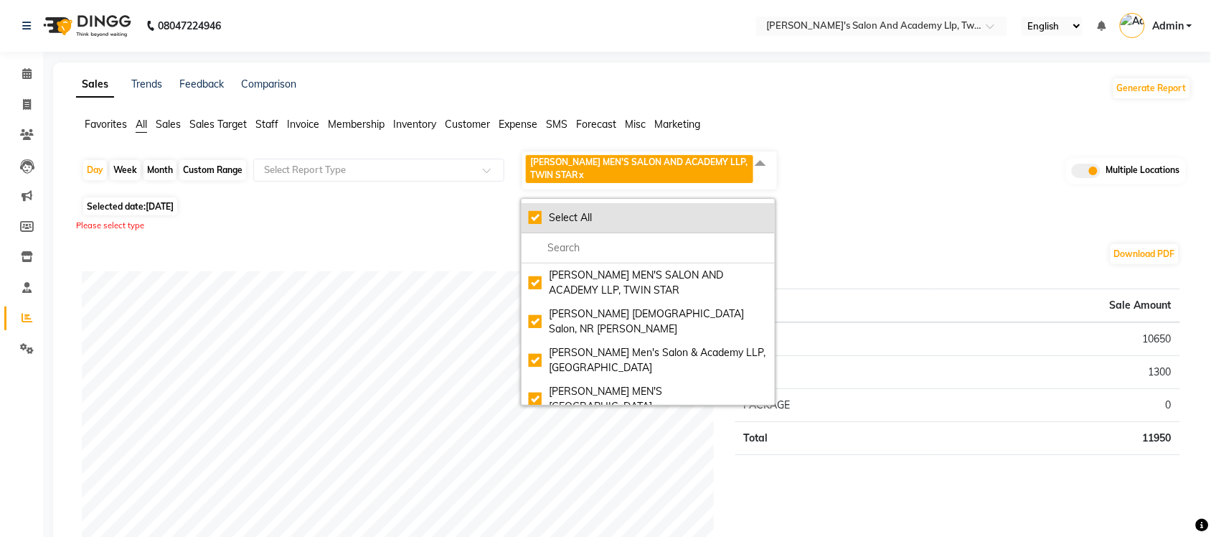
checkbox input "true"
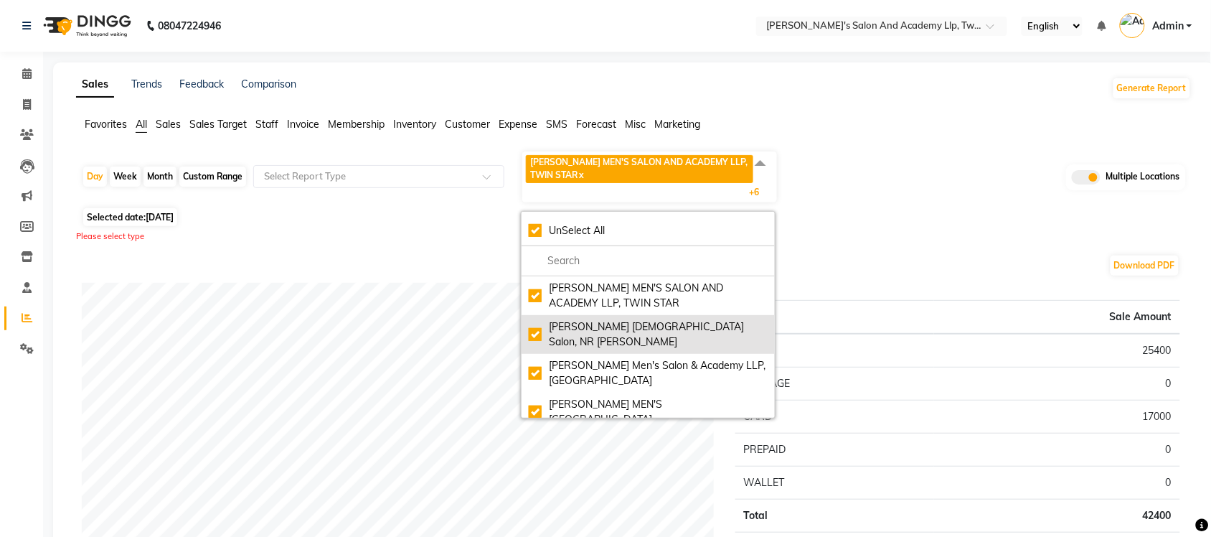
click at [543, 321] on div "Elaine Ladies Salon, NR Balaji Hall" at bounding box center [648, 334] width 239 height 30
checkbox input "false"
click at [532, 326] on div "Elaine Ladies Salon, NR Balaji Hall" at bounding box center [648, 334] width 239 height 30
checkbox input "true"
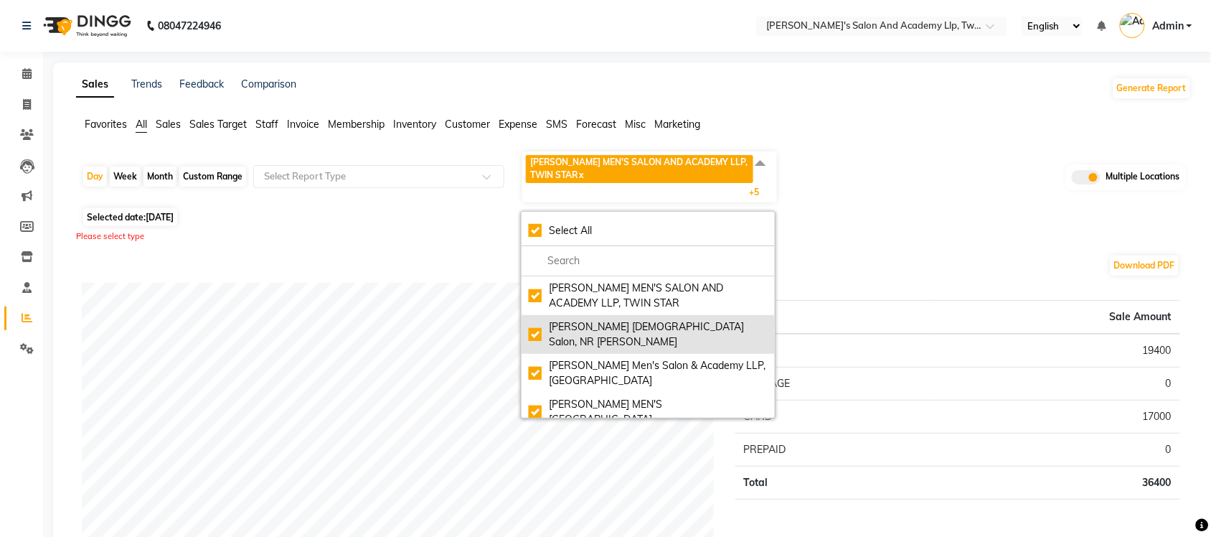
checkbox input "true"
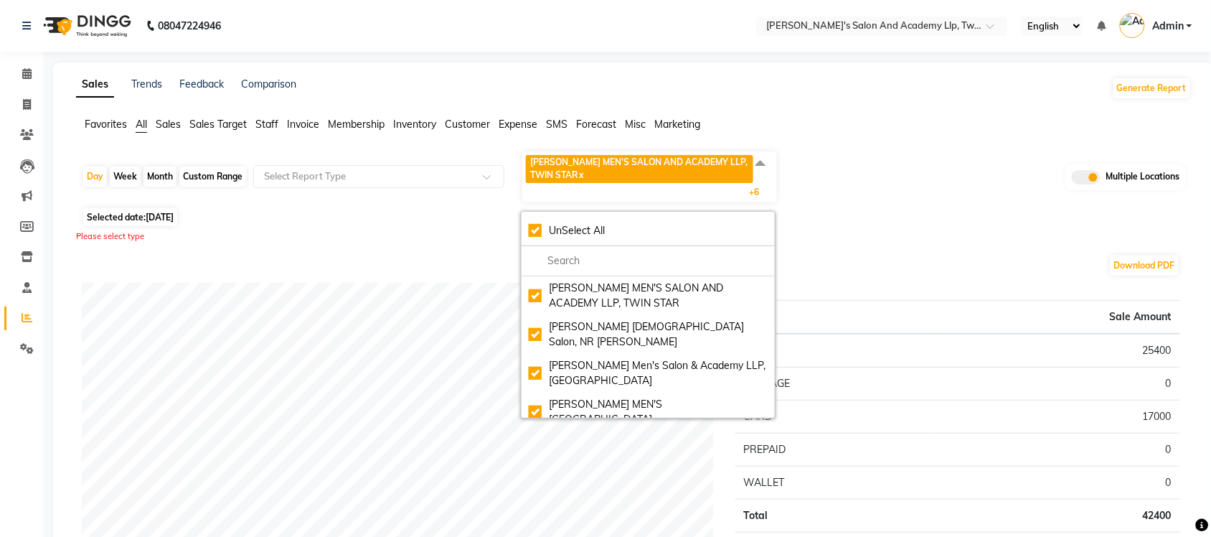
drag, startPoint x: 854, startPoint y: 213, endPoint x: 816, endPoint y: 220, distance: 39.4
click at [854, 213] on div "Selected date: 04-09-2025" at bounding box center [637, 216] width 1110 height 15
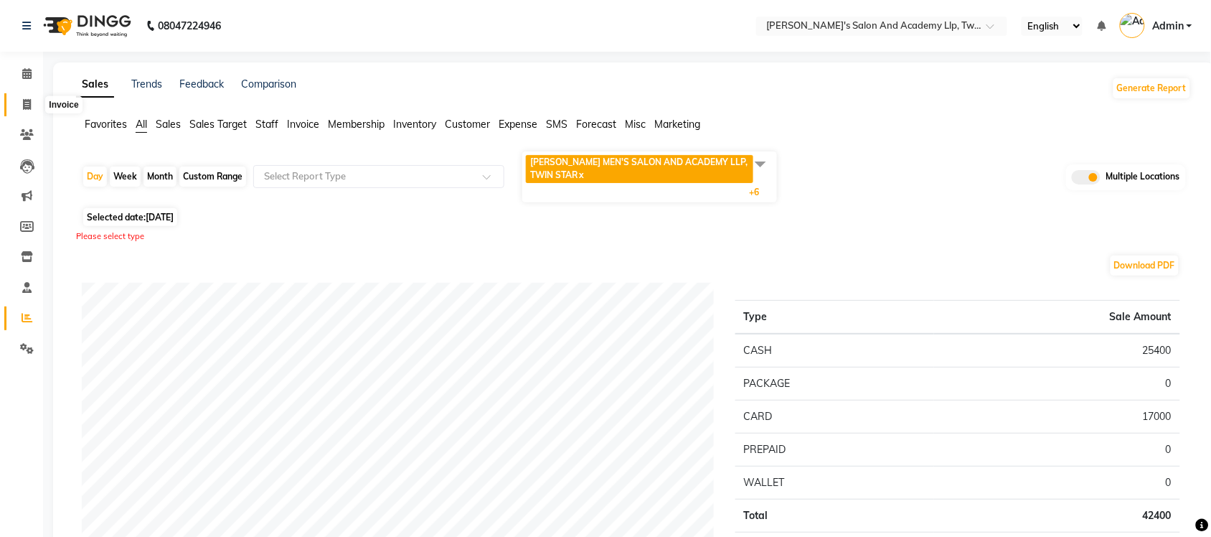
click at [22, 111] on span at bounding box center [26, 105] width 25 height 16
select select "service"
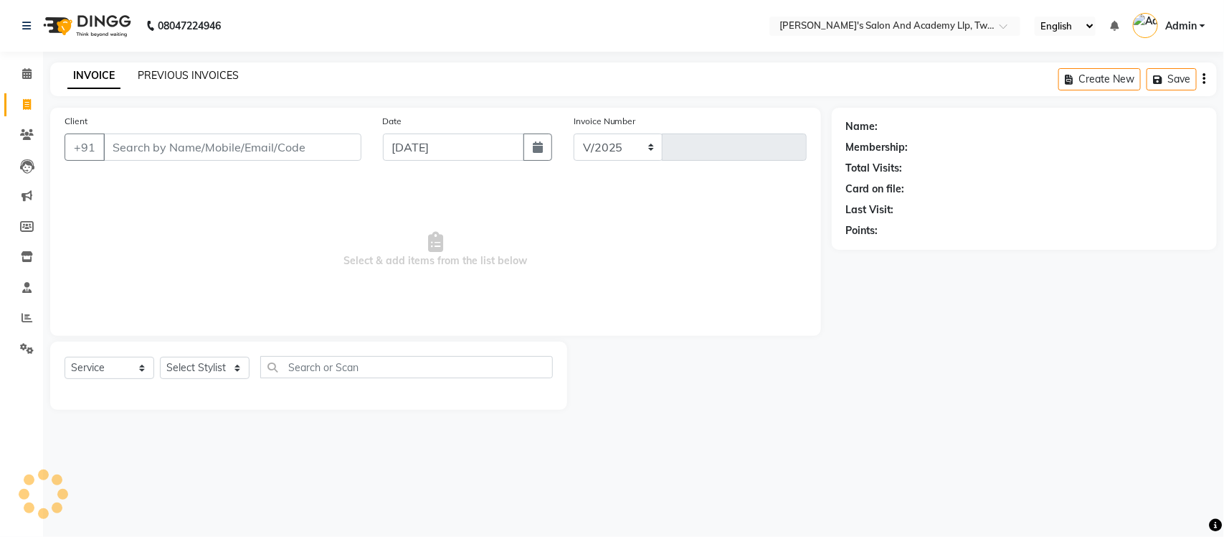
select select "6985"
type input "9620"
click at [140, 77] on link "PREVIOUS INVOICES" at bounding box center [188, 75] width 101 height 13
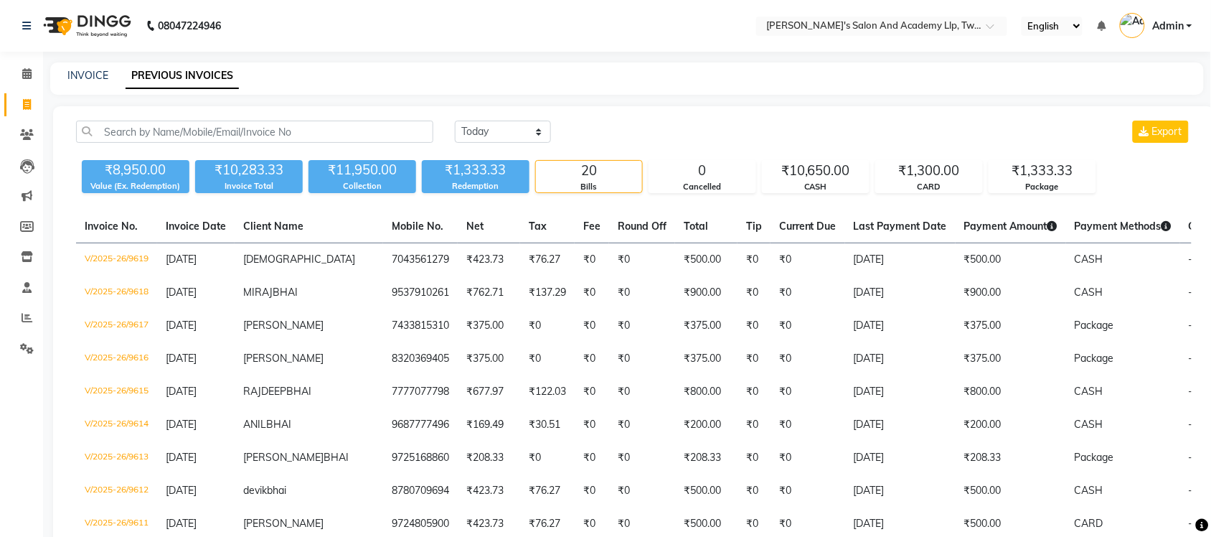
click at [1164, 25] on span "Admin" at bounding box center [1168, 26] width 32 height 15
click at [453, 11] on nav "08047224946 Select Location × Sandy Men's Salon And Academy Llp, Twin Star Engl…" at bounding box center [605, 26] width 1211 height 52
